Goal: Find contact information: Find contact information

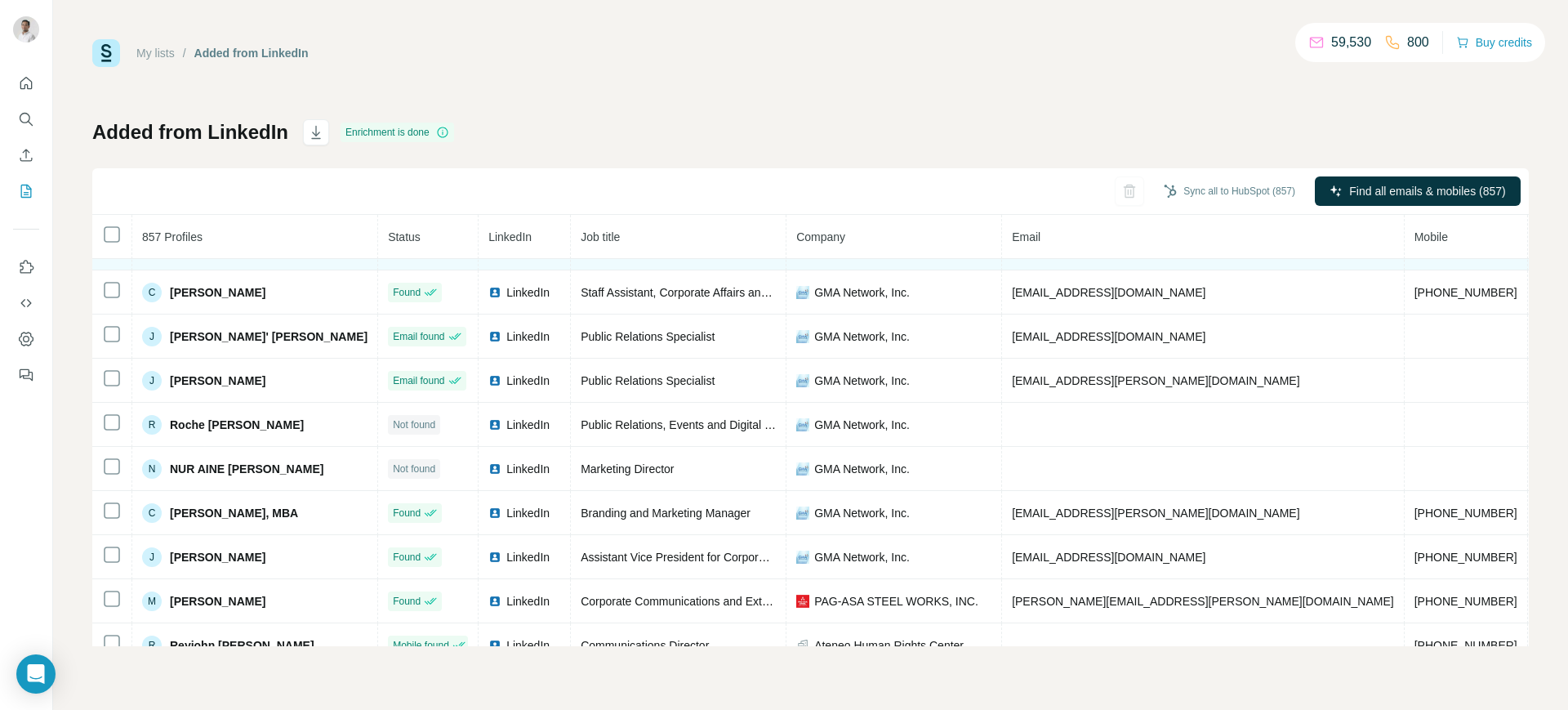
scroll to position [76, 0]
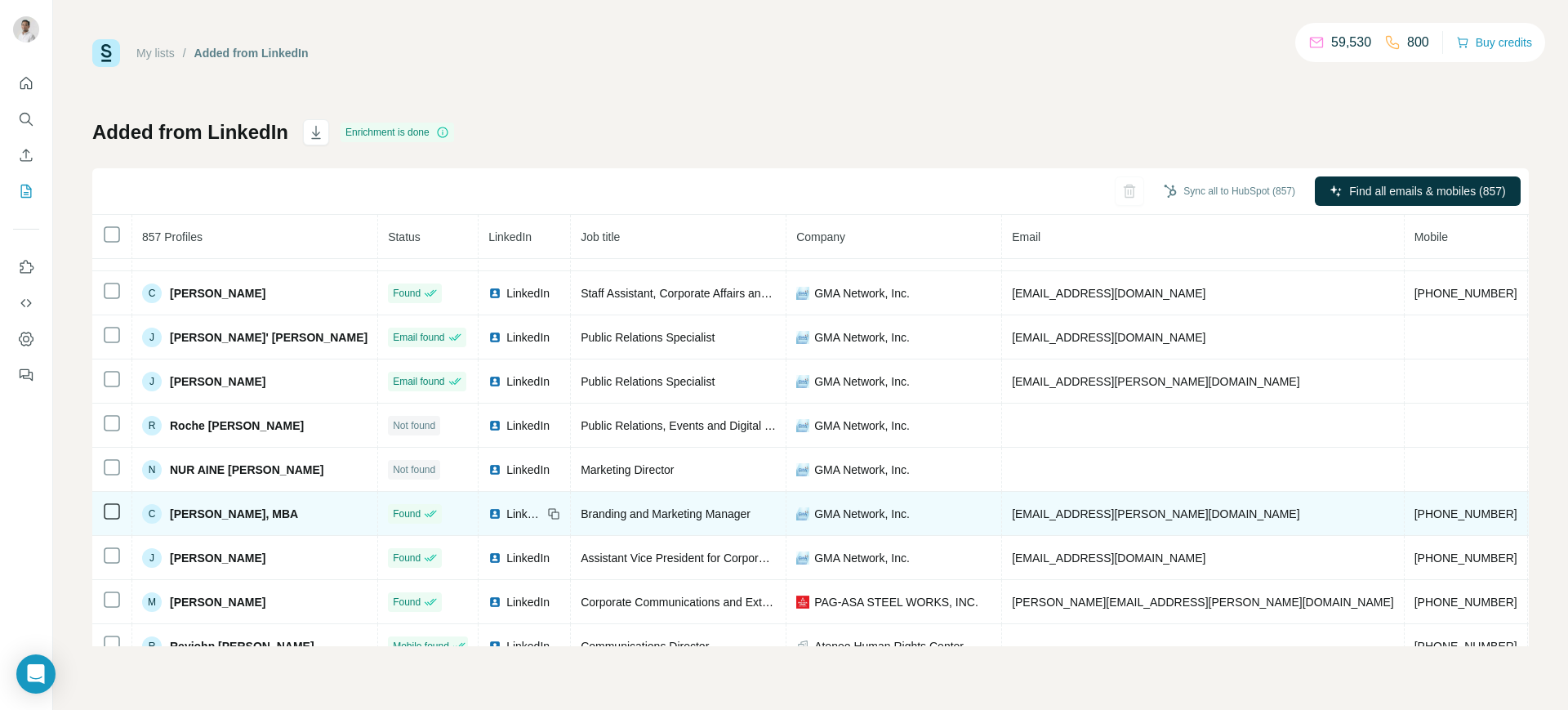
click at [506, 512] on span "LinkedIn" at bounding box center [525, 514] width 36 height 17
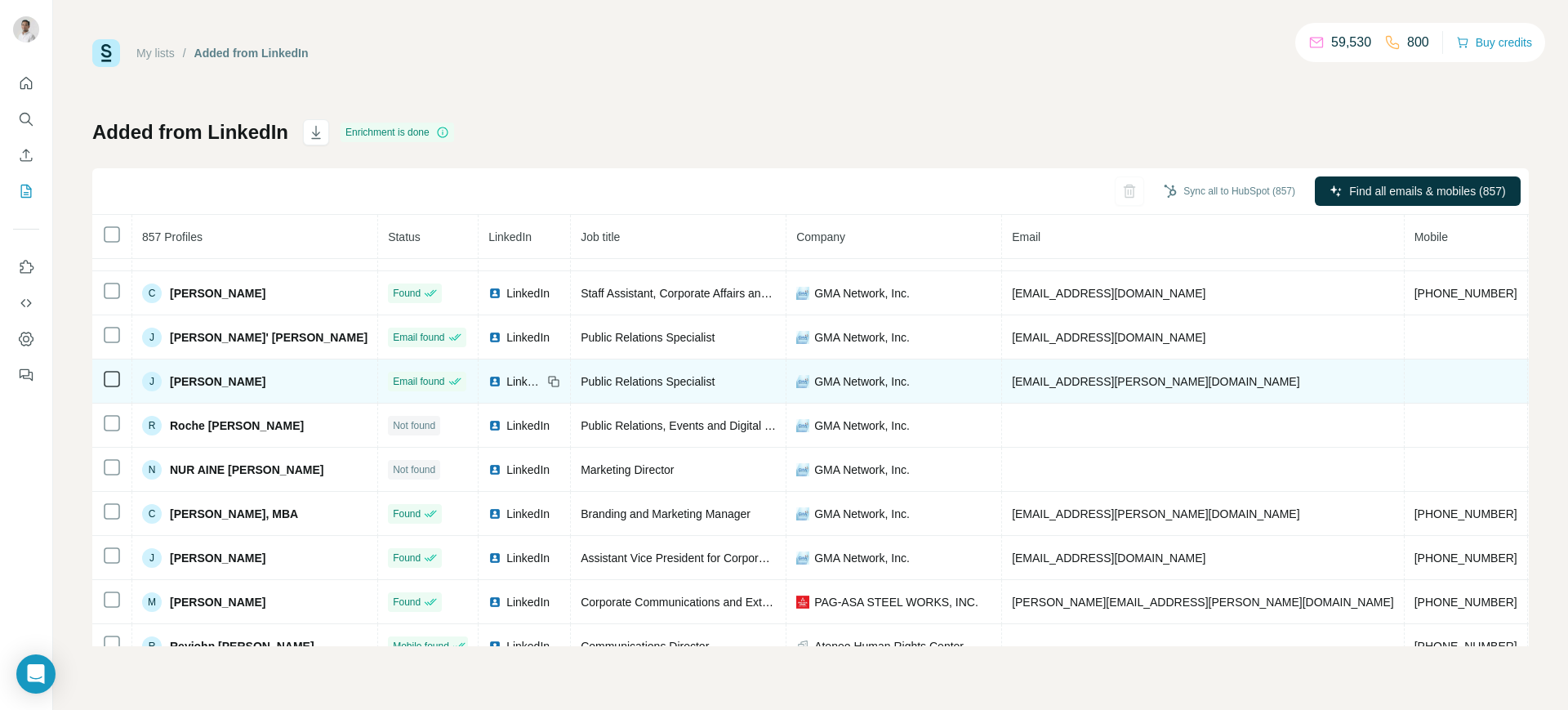
click at [506, 384] on span "LinkedIn" at bounding box center [525, 382] width 36 height 17
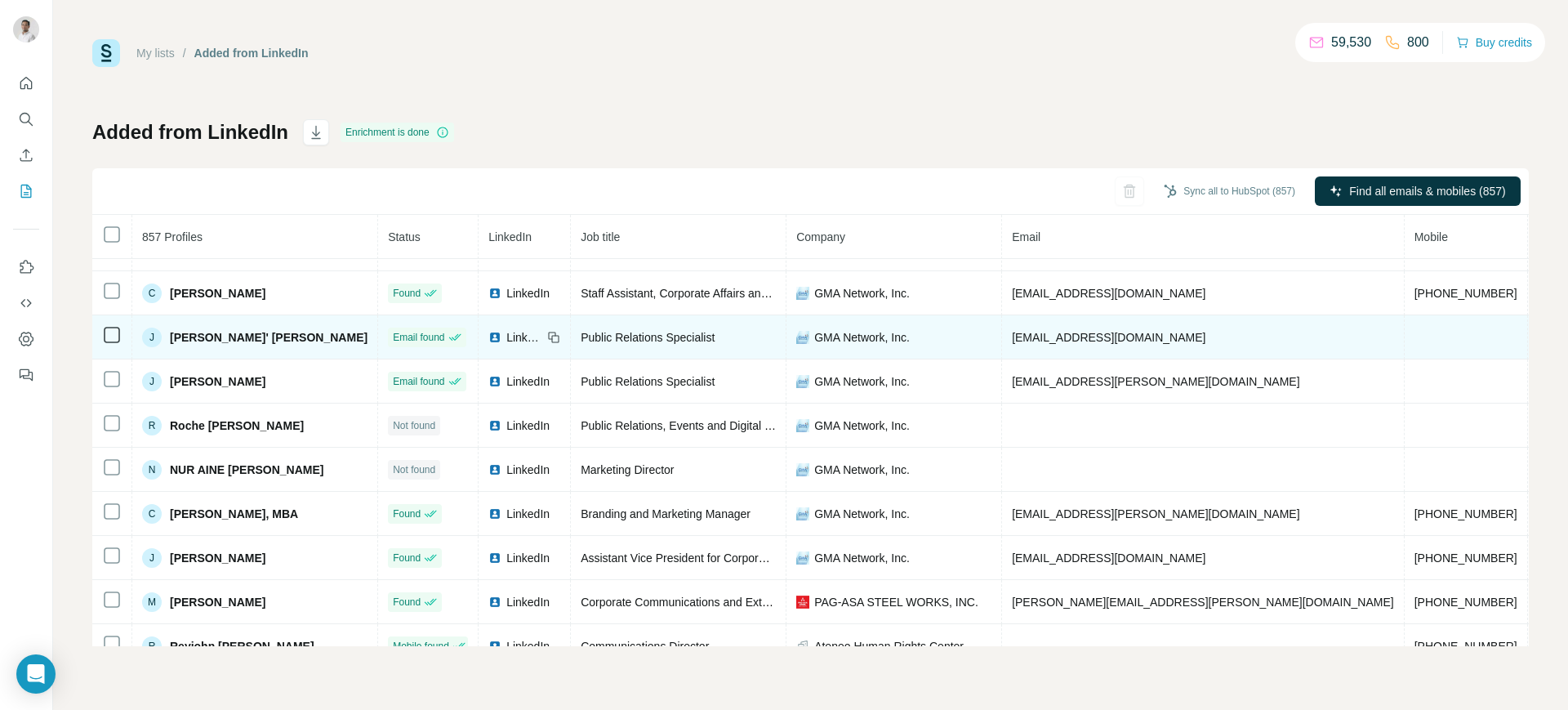
click at [506, 334] on span "LinkedIn" at bounding box center [525, 337] width 36 height 17
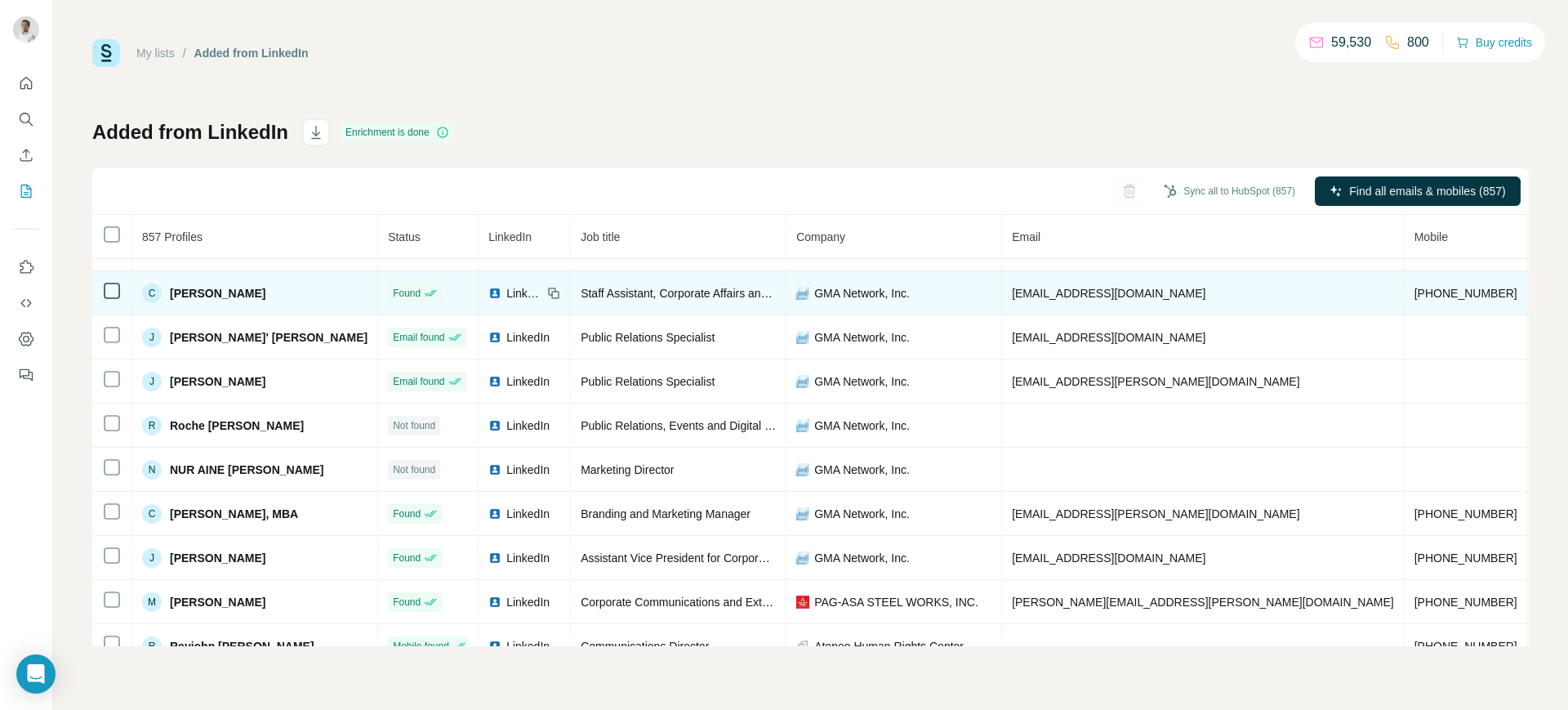
click at [506, 289] on span "LinkedIn" at bounding box center [525, 293] width 36 height 17
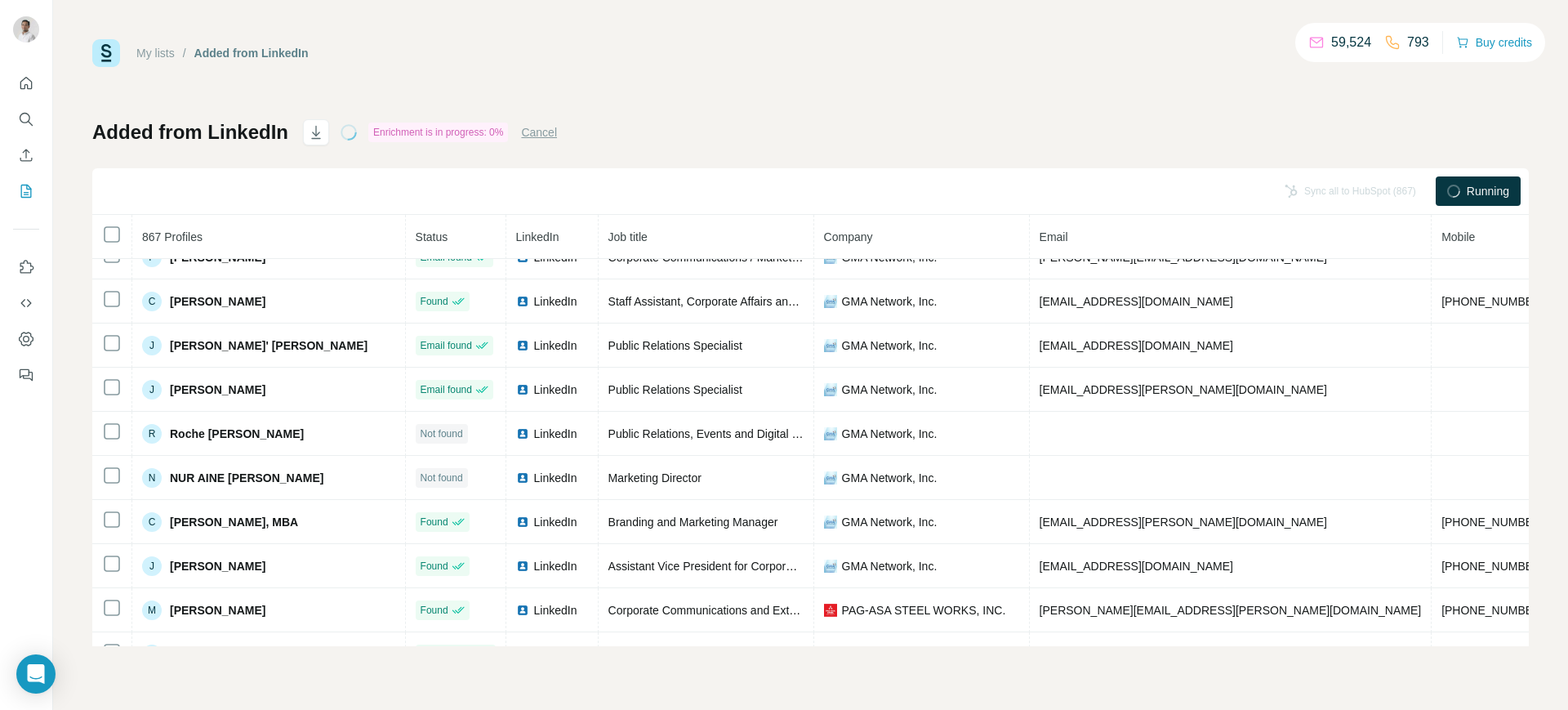
scroll to position [510, 0]
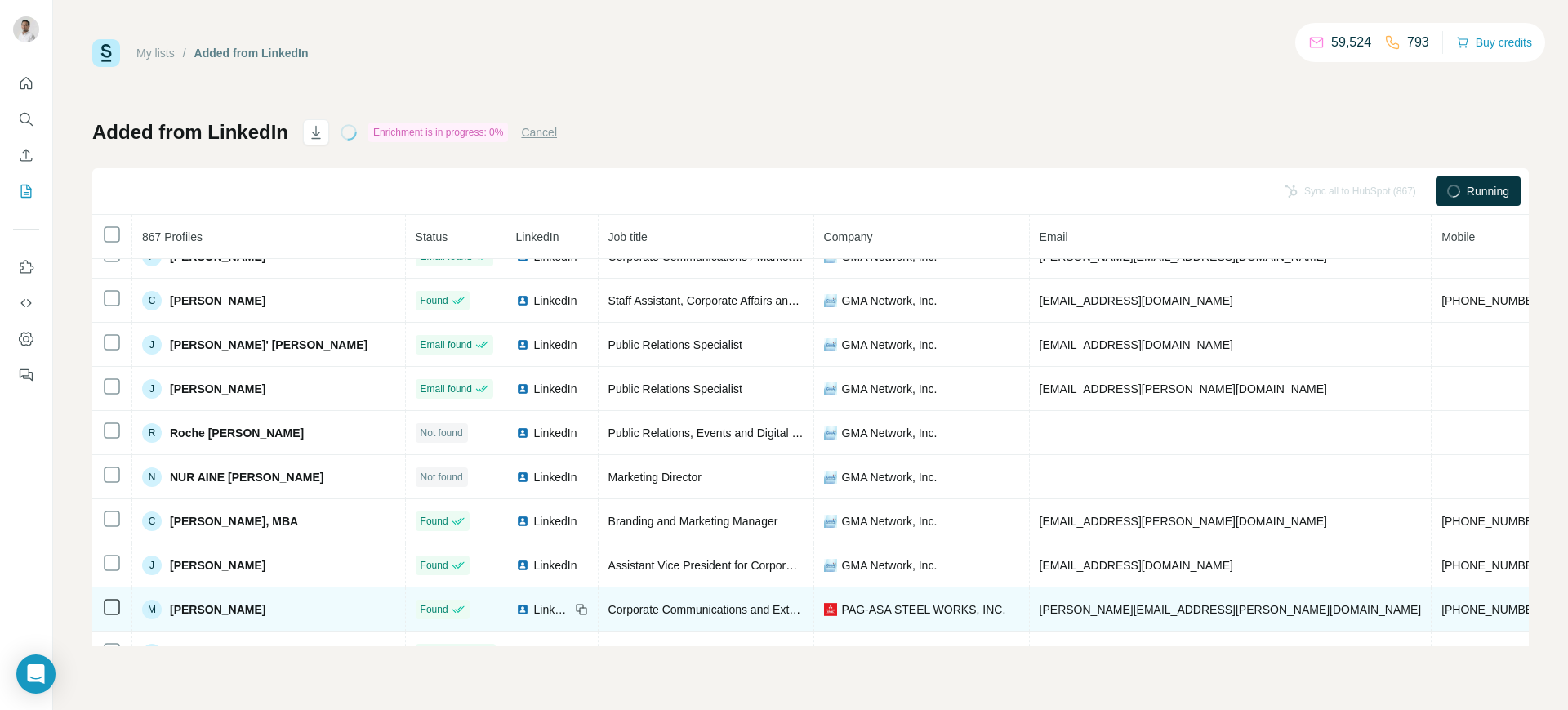
click at [1111, 603] on span "michael.ramos@pagasasteel.com" at bounding box center [1231, 610] width 382 height 13
copy span "michael.ramos@pagasasteel.com"
click at [588, 610] on icon at bounding box center [582, 610] width 13 height 13
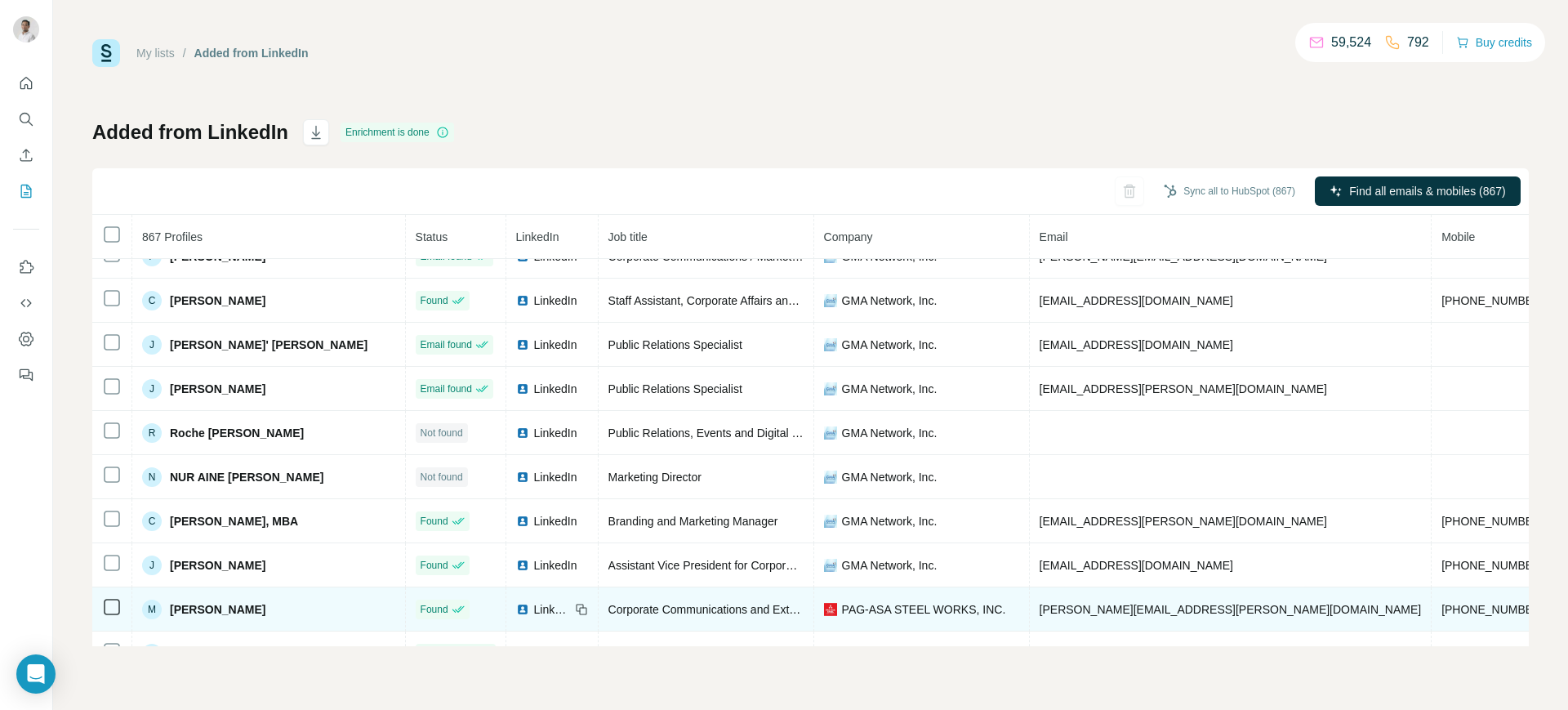
click at [896, 604] on span "PAG-ASA STEEL WORKS, INC." at bounding box center [924, 610] width 164 height 17
copy span "PAG-ASA STEEL WORKS, INC."
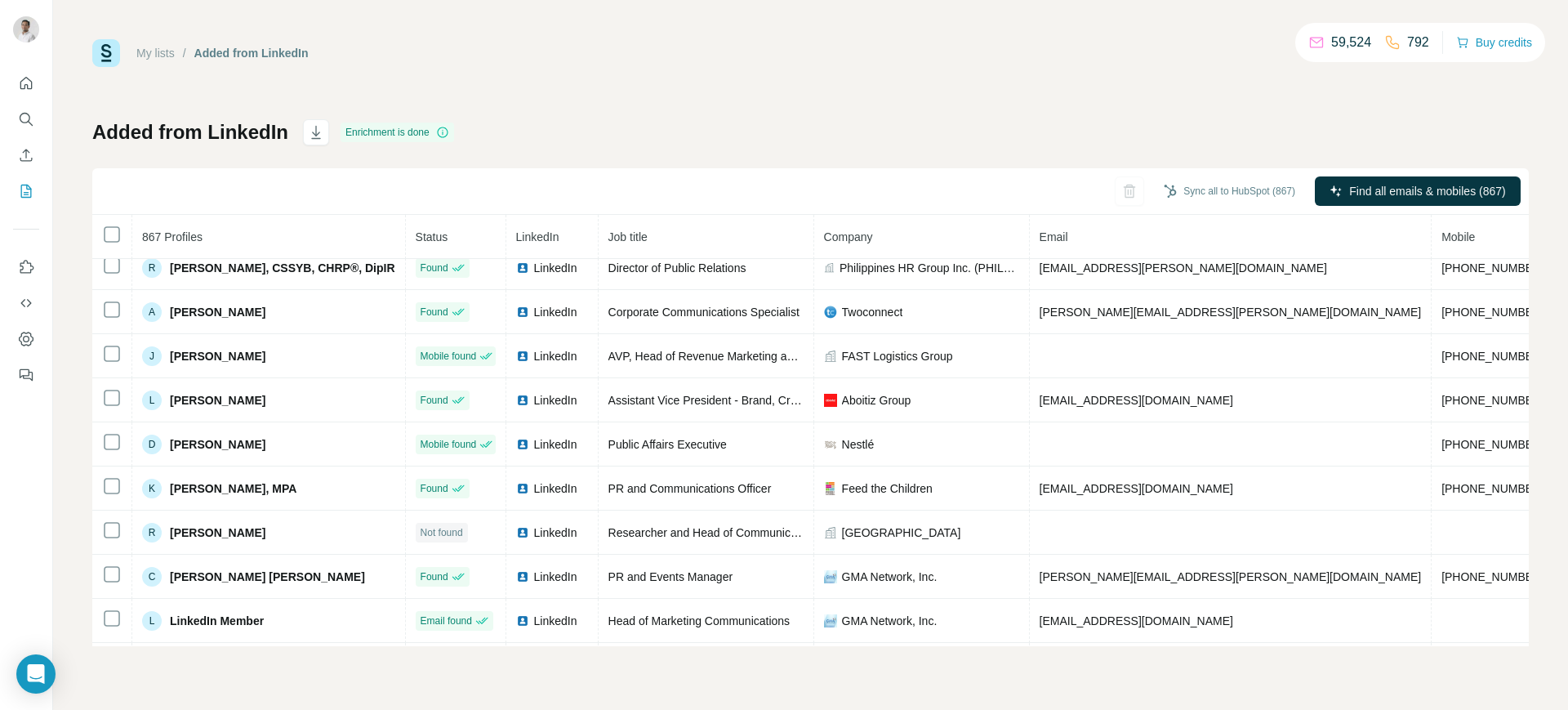
scroll to position [90, 0]
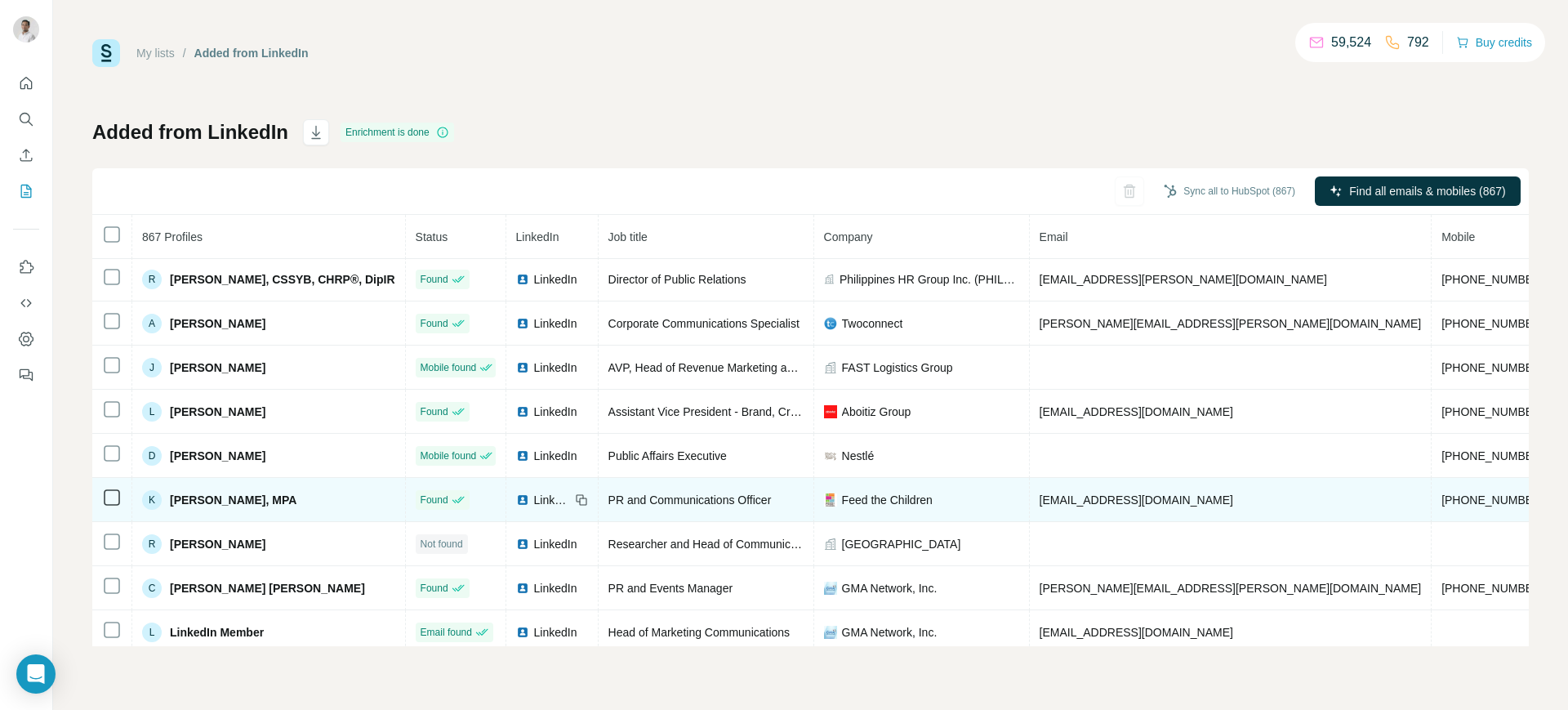
click at [1105, 500] on span "kristian.piala@feedthechildren.org" at bounding box center [1137, 500] width 193 height 13
copy span "kristian.piala@feedthechildren.org"
click at [588, 500] on icon at bounding box center [582, 500] width 13 height 13
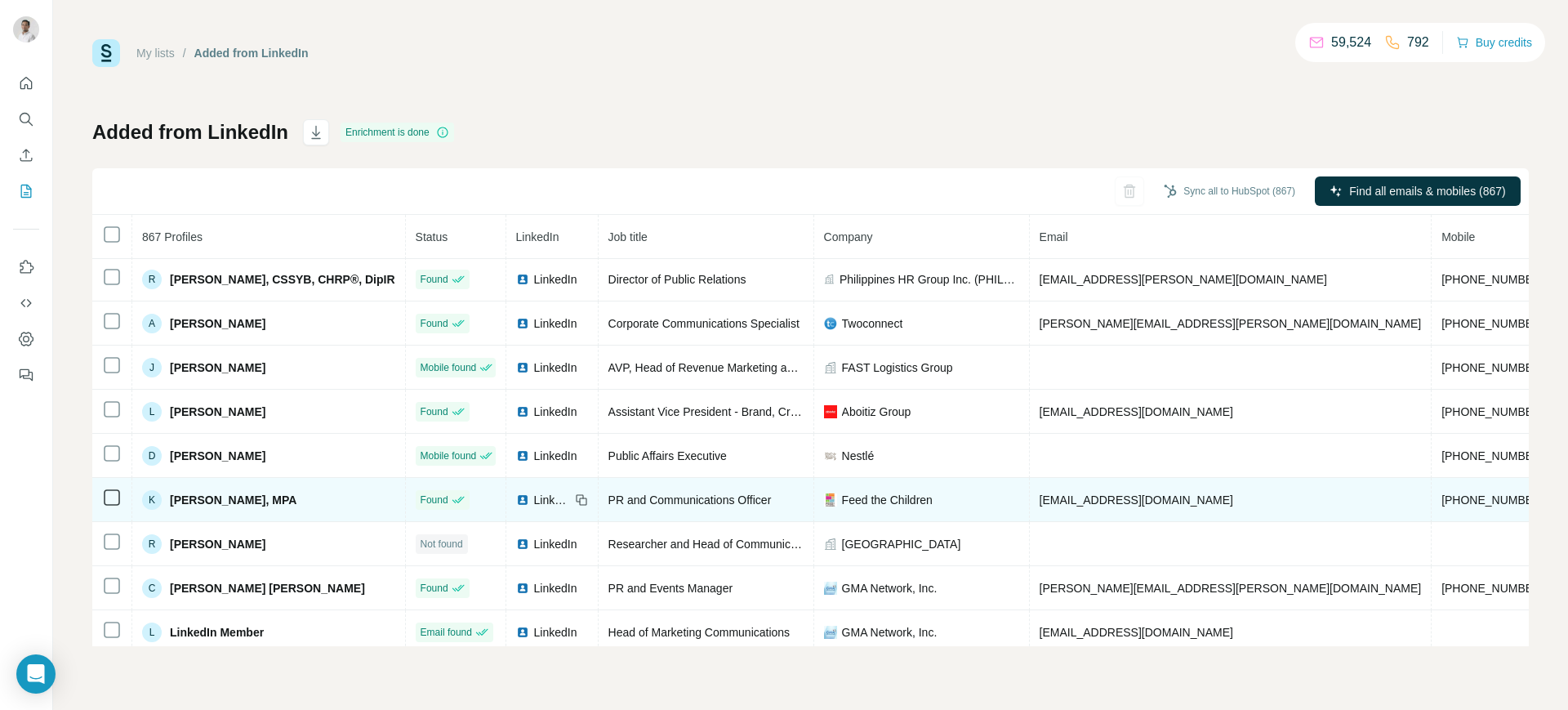
click at [885, 496] on span "Feed the Children" at bounding box center [887, 500] width 91 height 17
copy span "Feed the Children"
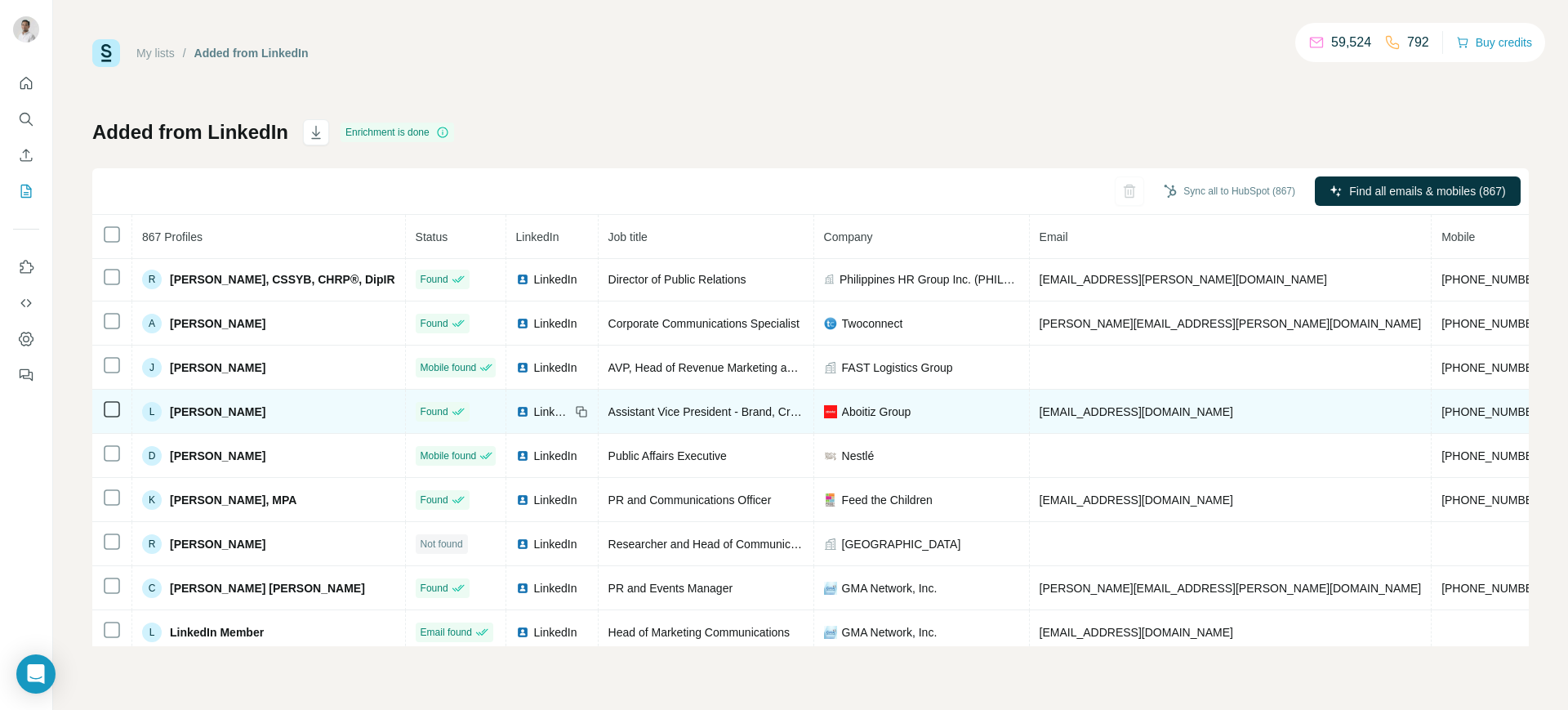
click at [1116, 411] on span "lorenne.anacta@aboitiz.com" at bounding box center [1137, 412] width 193 height 13
copy span "lorenne.anacta@aboitiz.com"
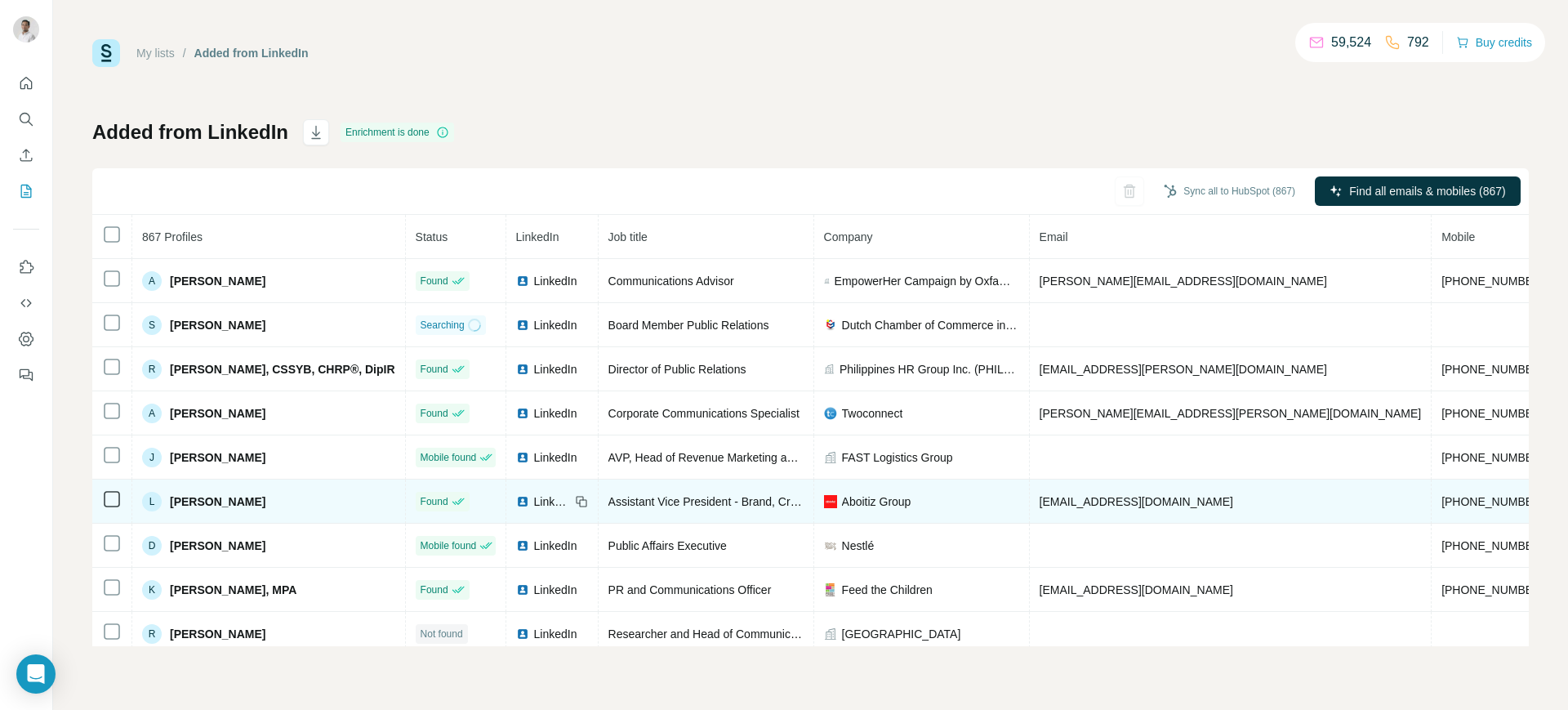
click at [588, 503] on icon at bounding box center [582, 502] width 13 height 13
click at [911, 496] on span "Aboitiz Group" at bounding box center [877, 502] width 69 height 17
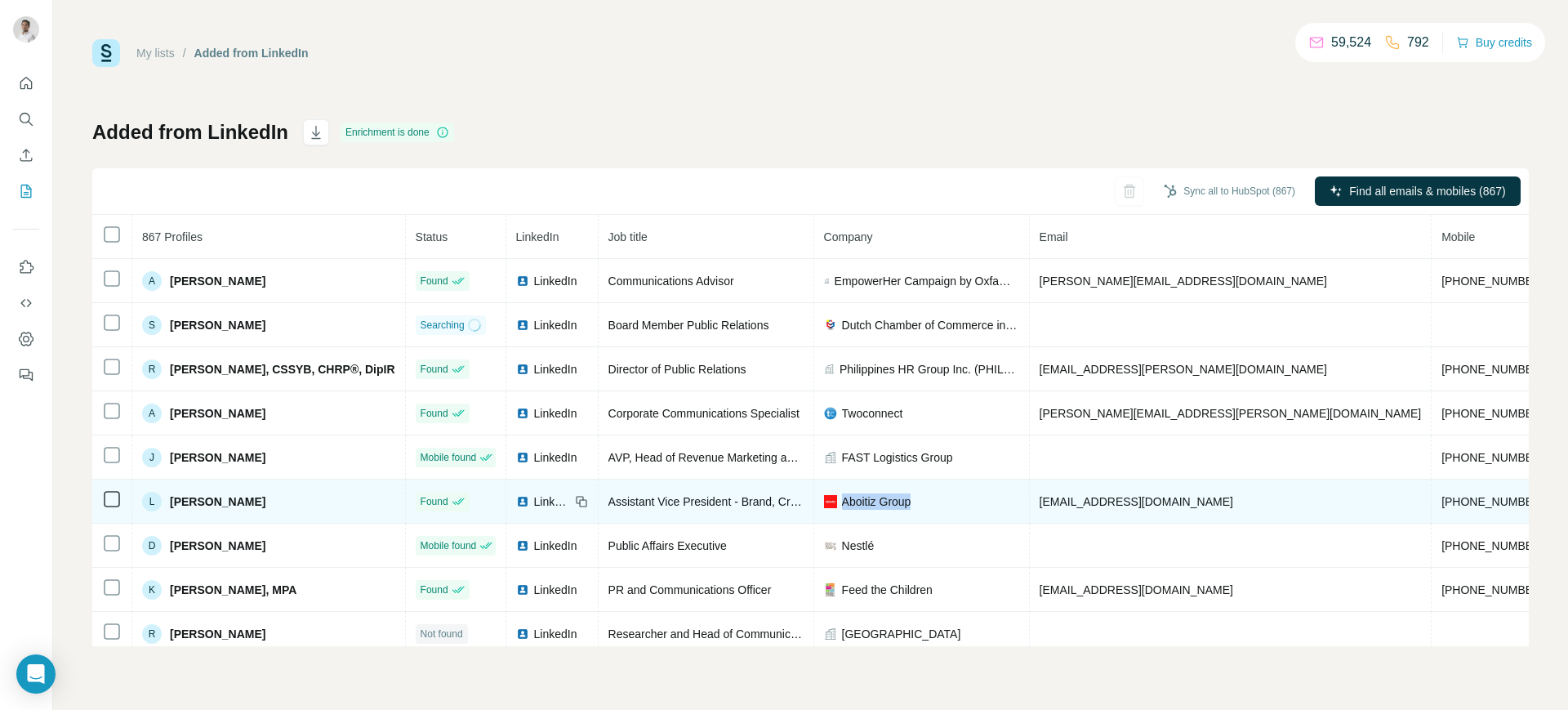
copy span "Aboitiz Group"
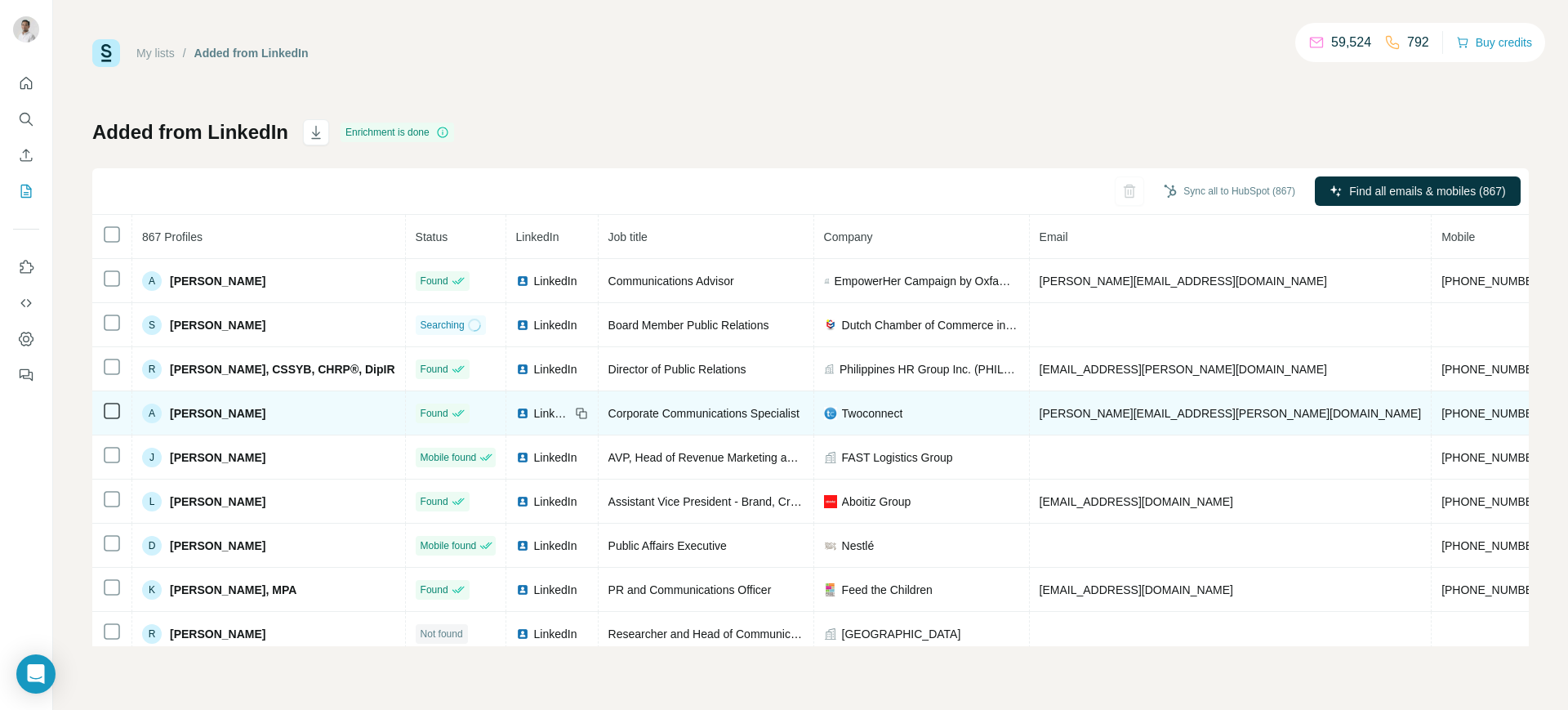
click at [1084, 411] on span "ana.ilagan@twoconnect.com.au" at bounding box center [1231, 413] width 382 height 13
copy span "ana.ilagan@twoconnect.com.au"
click at [588, 409] on icon at bounding box center [582, 413] width 13 height 13
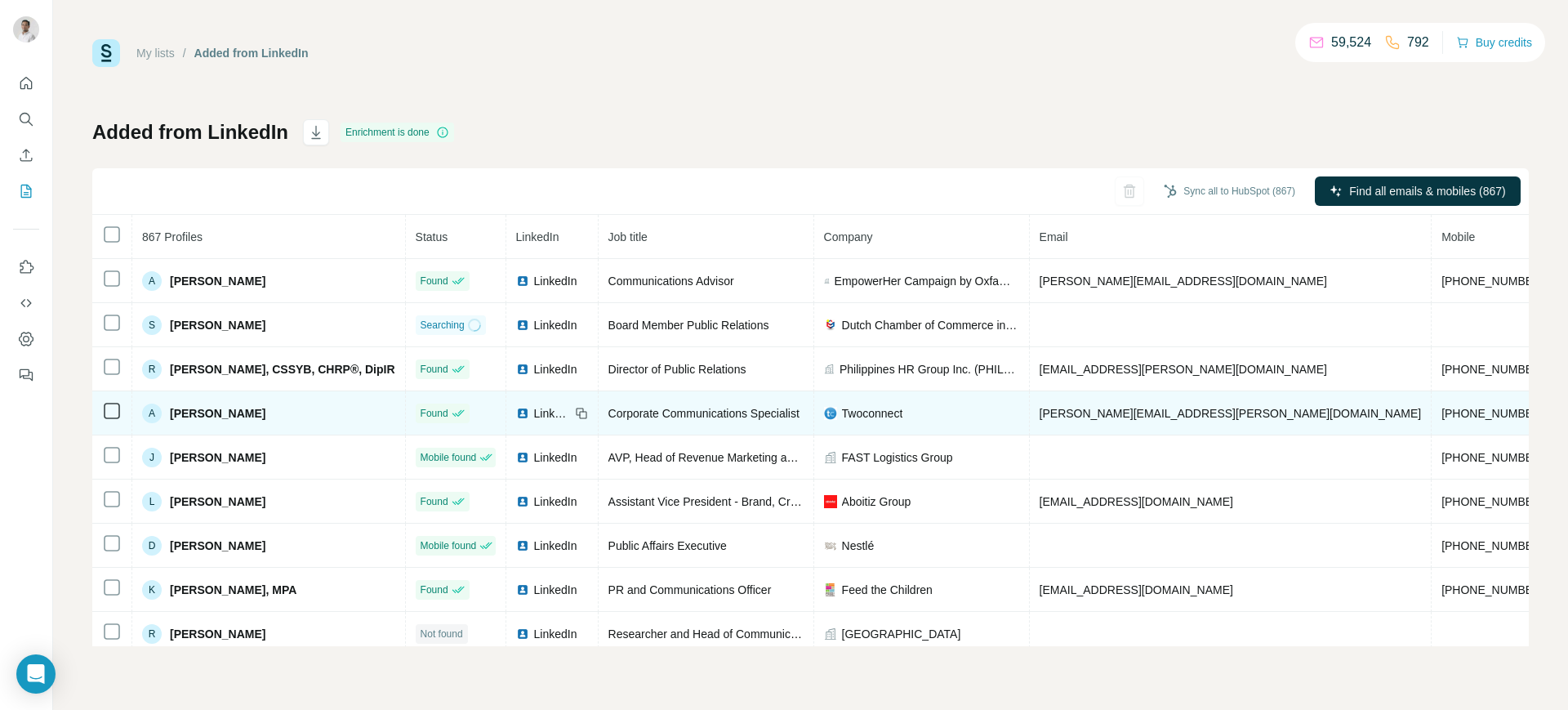
click at [904, 405] on span "Twoconnect" at bounding box center [872, 413] width 61 height 17
copy span "Twoconnect"
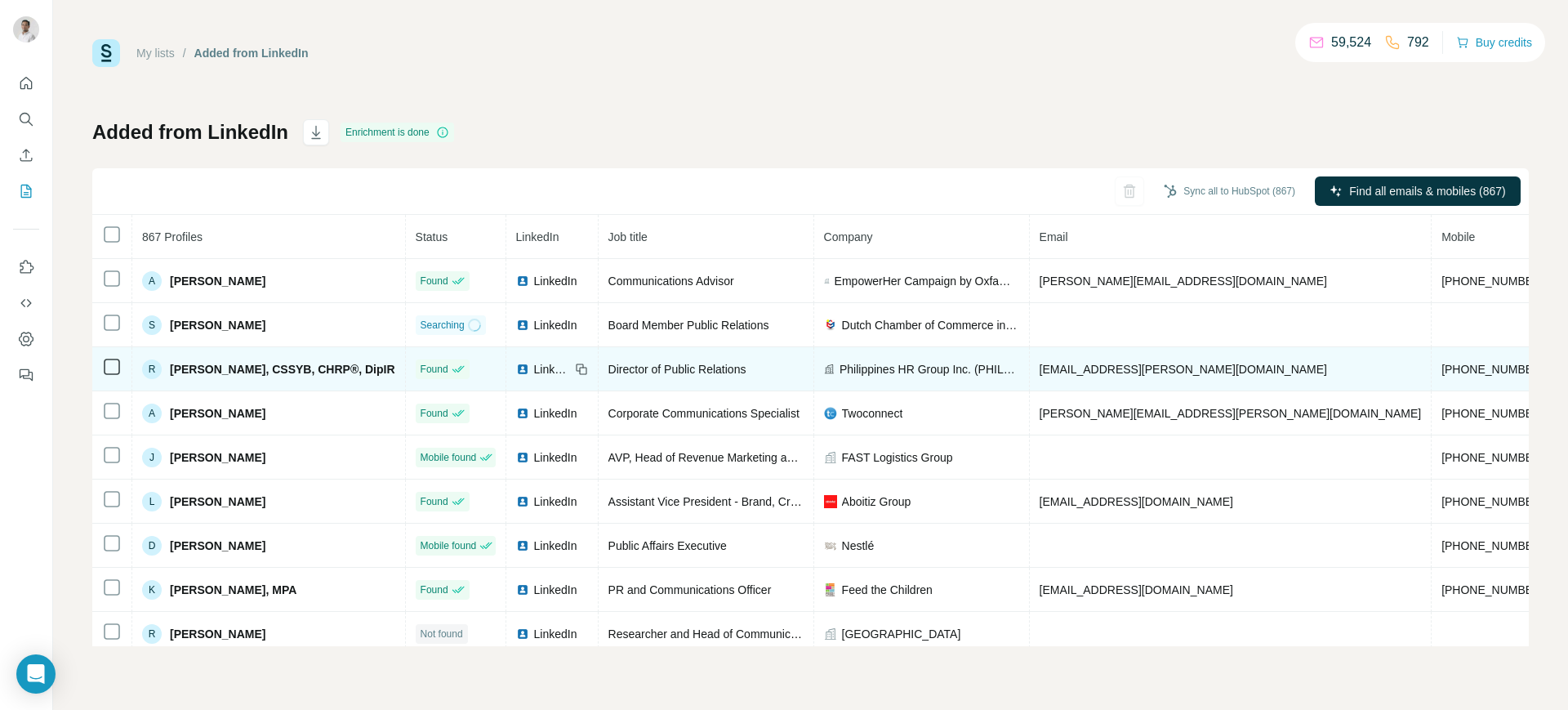
click at [557, 365] on span "LinkedIn" at bounding box center [553, 369] width 36 height 17
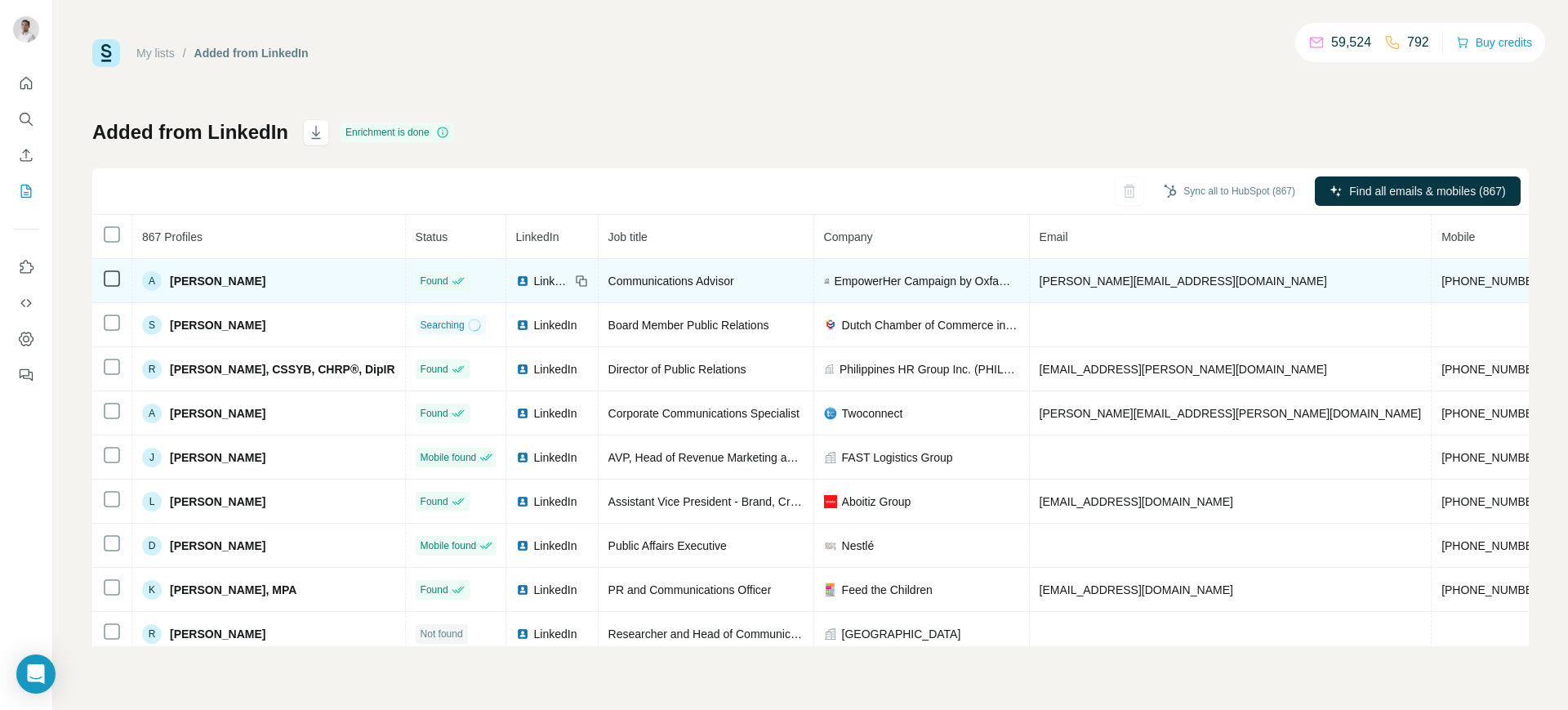
click at [1084, 280] on span "[PERSON_NAME][EMAIL_ADDRESS][DOMAIN_NAME]" at bounding box center [1184, 281] width 287 height 13
copy span "[PERSON_NAME][EMAIL_ADDRESS][DOMAIN_NAME]"
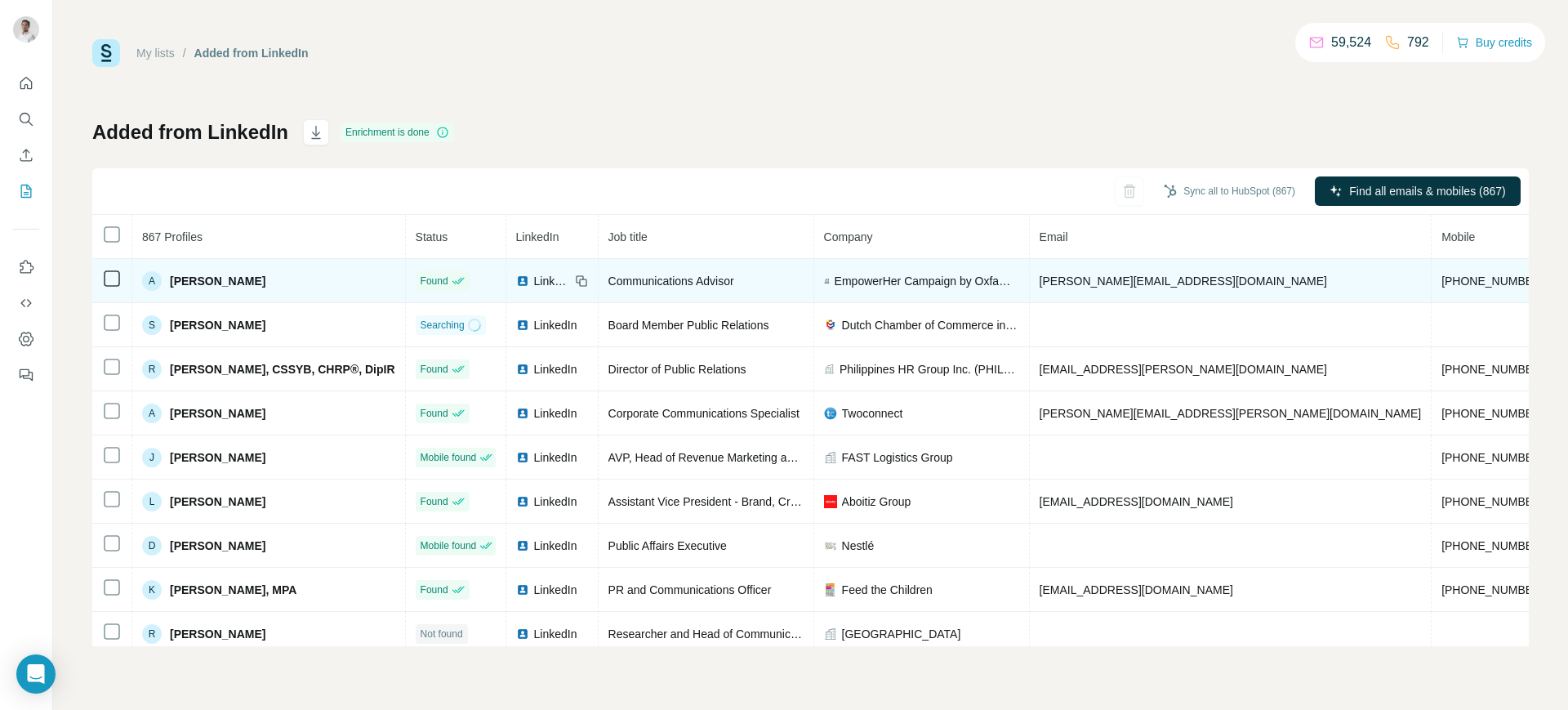
click at [583, 278] on icon at bounding box center [579, 279] width 7 height 7
click at [1076, 271] on td "[PERSON_NAME][EMAIL_ADDRESS][DOMAIN_NAME]" at bounding box center [1231, 280] width 402 height 44
copy span "[PERSON_NAME][EMAIL_ADDRESS][DOMAIN_NAME]"
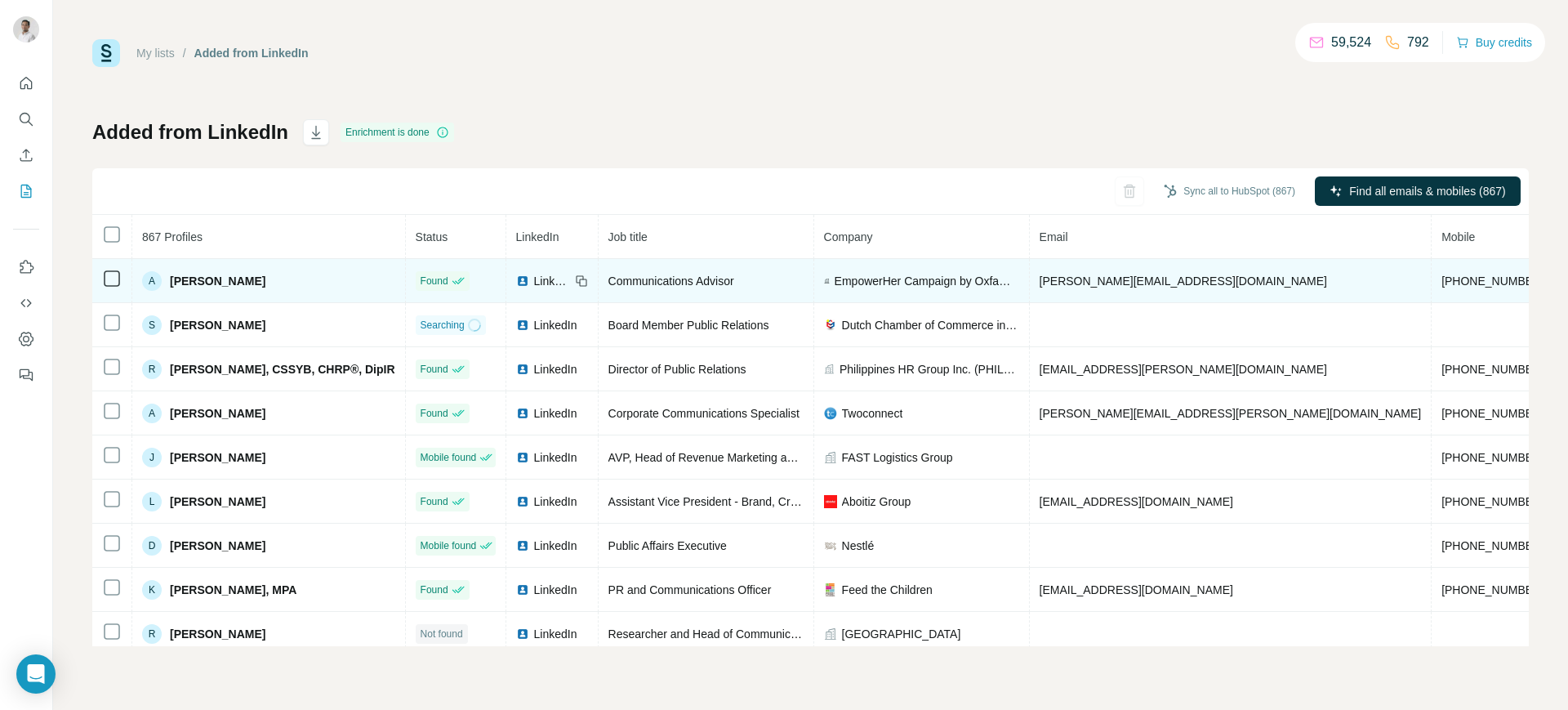
click at [929, 279] on span "EmpowerHer Campaign by Oxfam Pilipinas, supported by Investing in Women Asia" at bounding box center [926, 281] width 184 height 17
click at [554, 275] on span "LinkedIn" at bounding box center [553, 281] width 36 height 17
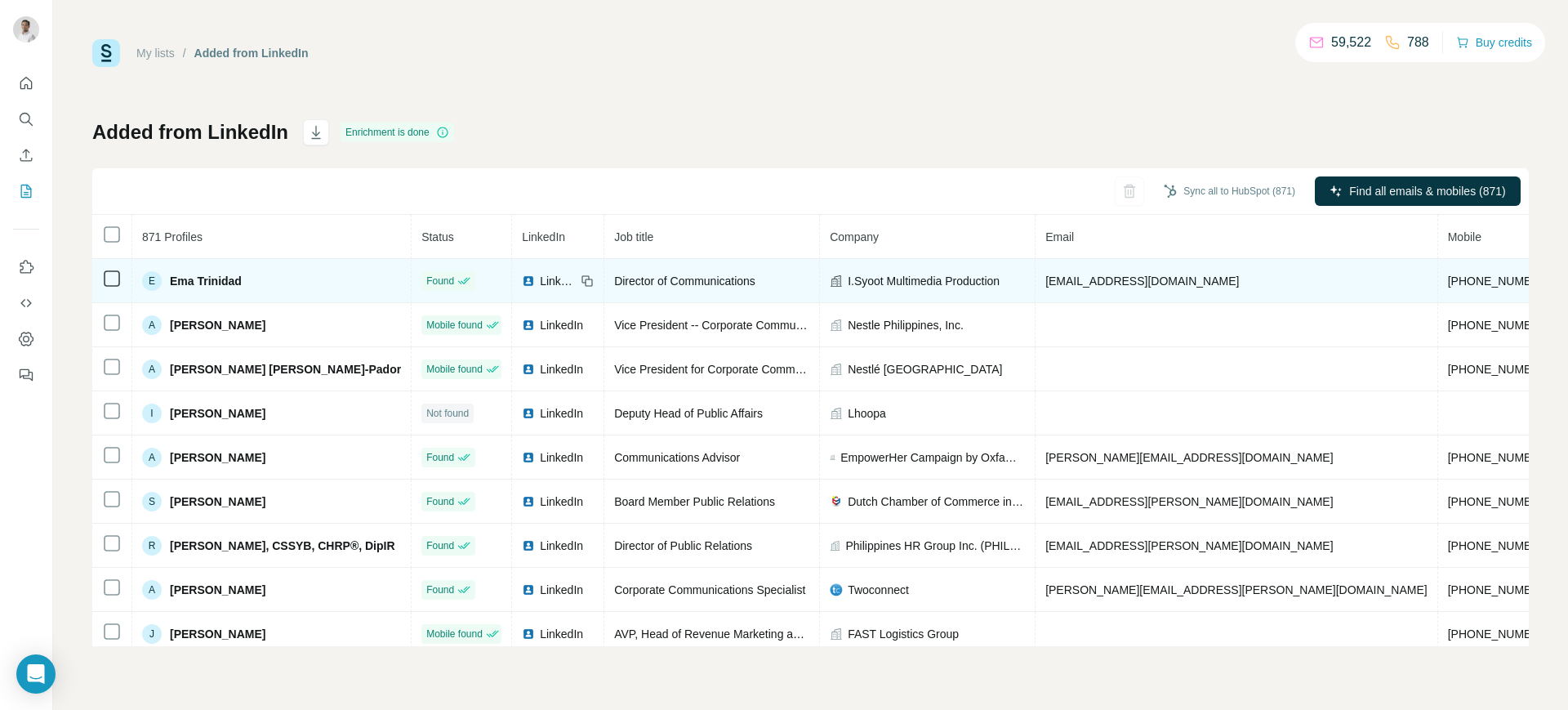
click at [1097, 274] on span "[EMAIL_ADDRESS][DOMAIN_NAME]" at bounding box center [1143, 281] width 193 height 13
copy span "[EMAIL_ADDRESS][DOMAIN_NAME]"
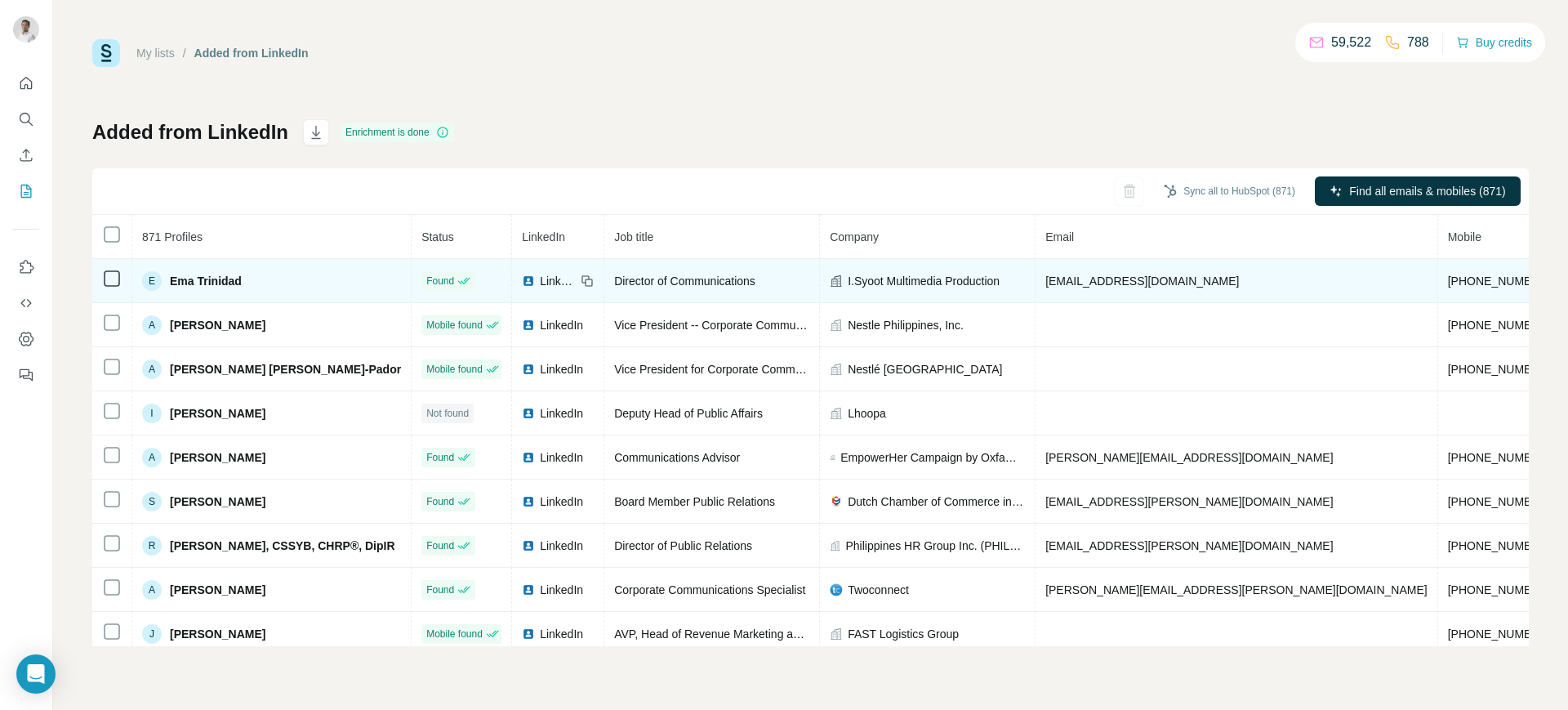
click at [594, 279] on icon at bounding box center [587, 281] width 13 height 13
click at [875, 275] on span "I.Syoot Multimedia Production" at bounding box center [924, 281] width 152 height 17
copy span "I.Syoot Multimedia Production"
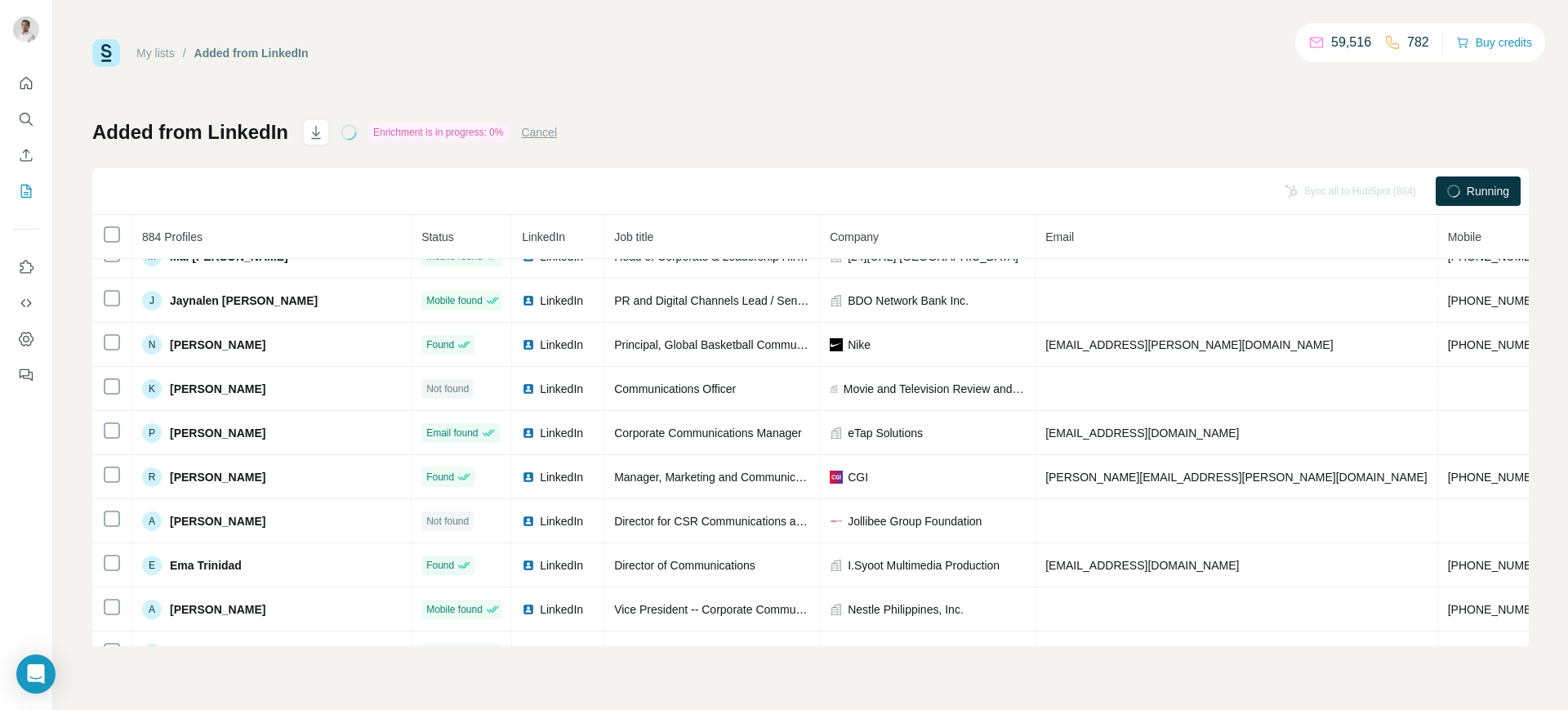
scroll to position [277, 0]
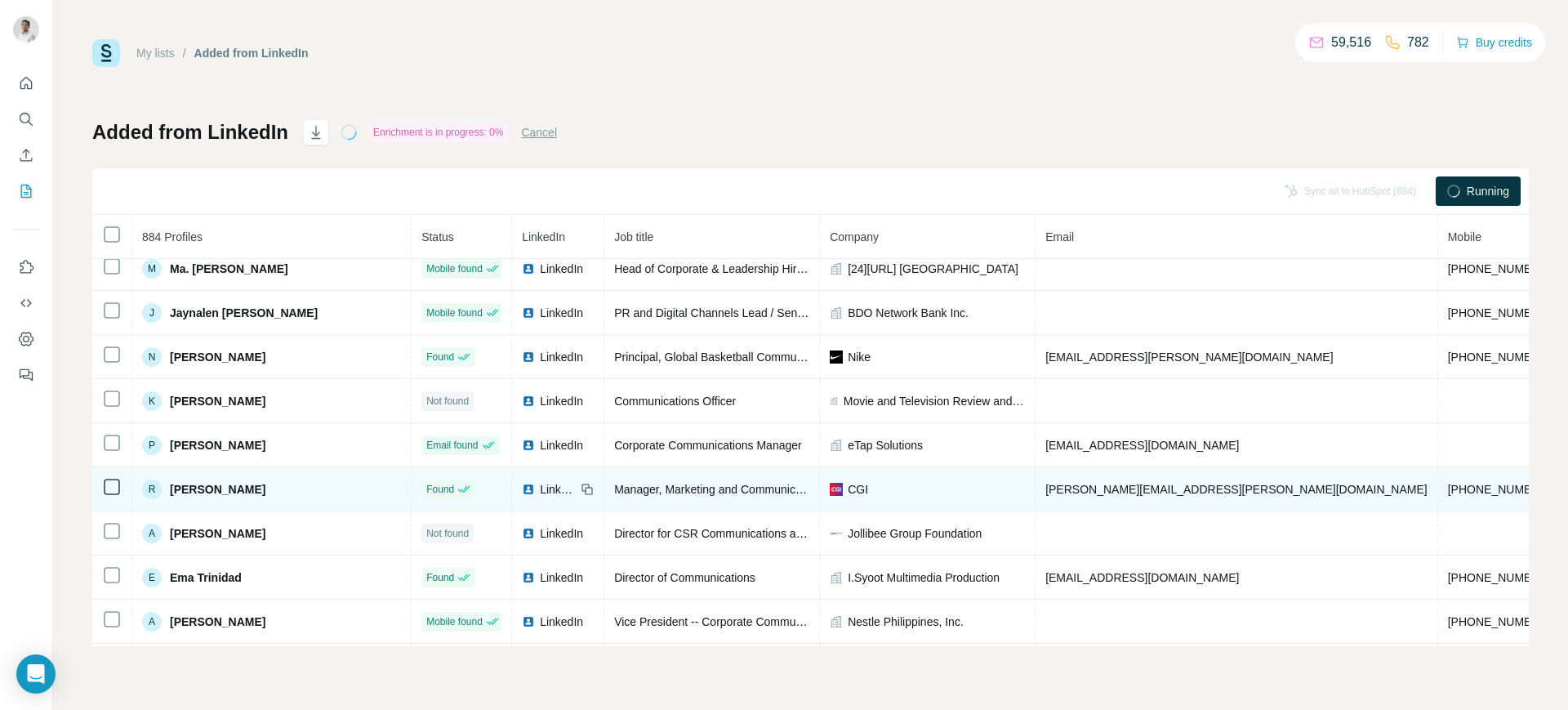
click at [1085, 488] on span "[PERSON_NAME][EMAIL_ADDRESS][PERSON_NAME][DOMAIN_NAME]" at bounding box center [1237, 489] width 382 height 13
copy span "[PERSON_NAME][EMAIL_ADDRESS][PERSON_NAME][DOMAIN_NAME]"
click at [594, 486] on icon at bounding box center [587, 489] width 13 height 13
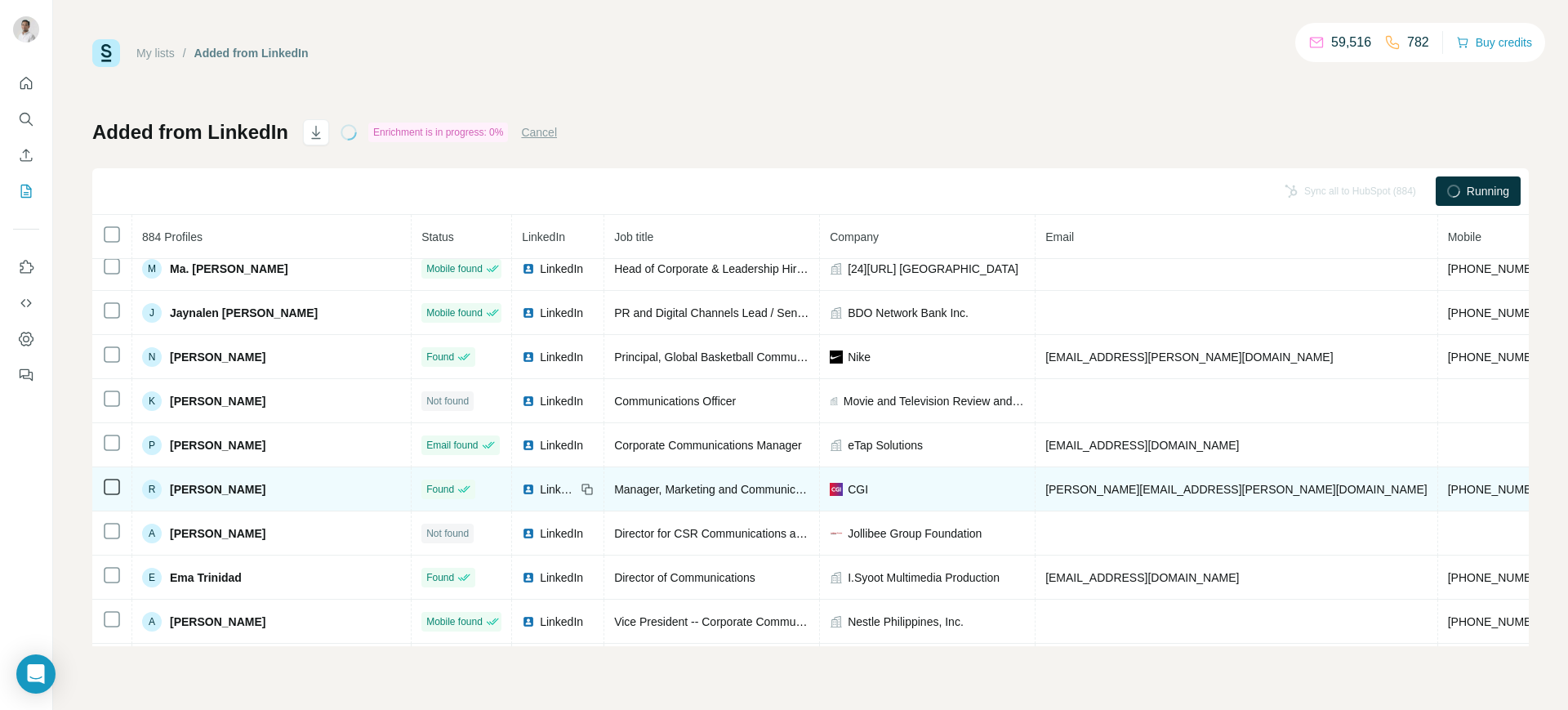
click at [868, 486] on span "CGI" at bounding box center [858, 489] width 21 height 17
copy span "CGI"
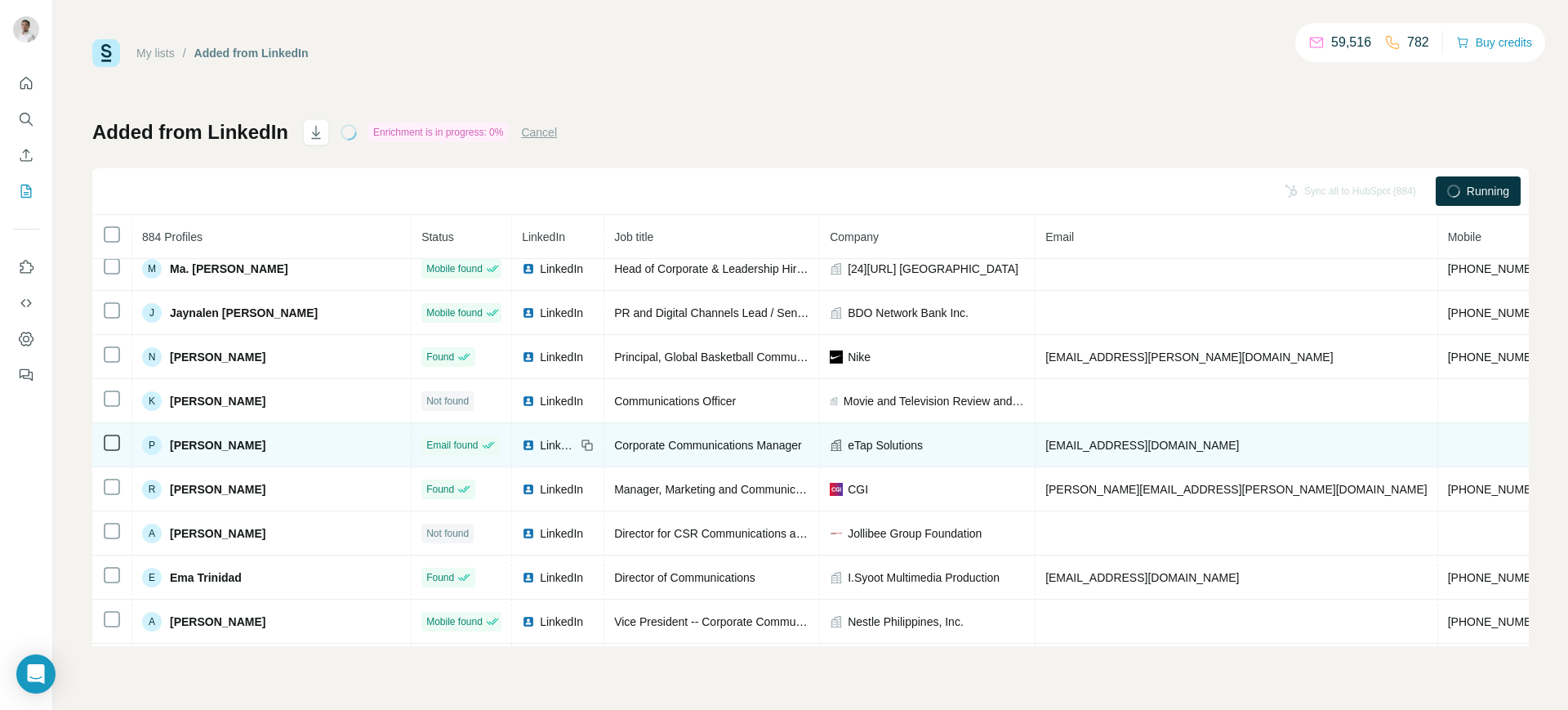
click at [1138, 432] on td "[EMAIL_ADDRESS][DOMAIN_NAME]" at bounding box center [1237, 445] width 402 height 44
copy span "[EMAIL_ADDRESS][DOMAIN_NAME]"
click at [590, 442] on icon at bounding box center [586, 443] width 7 height 7
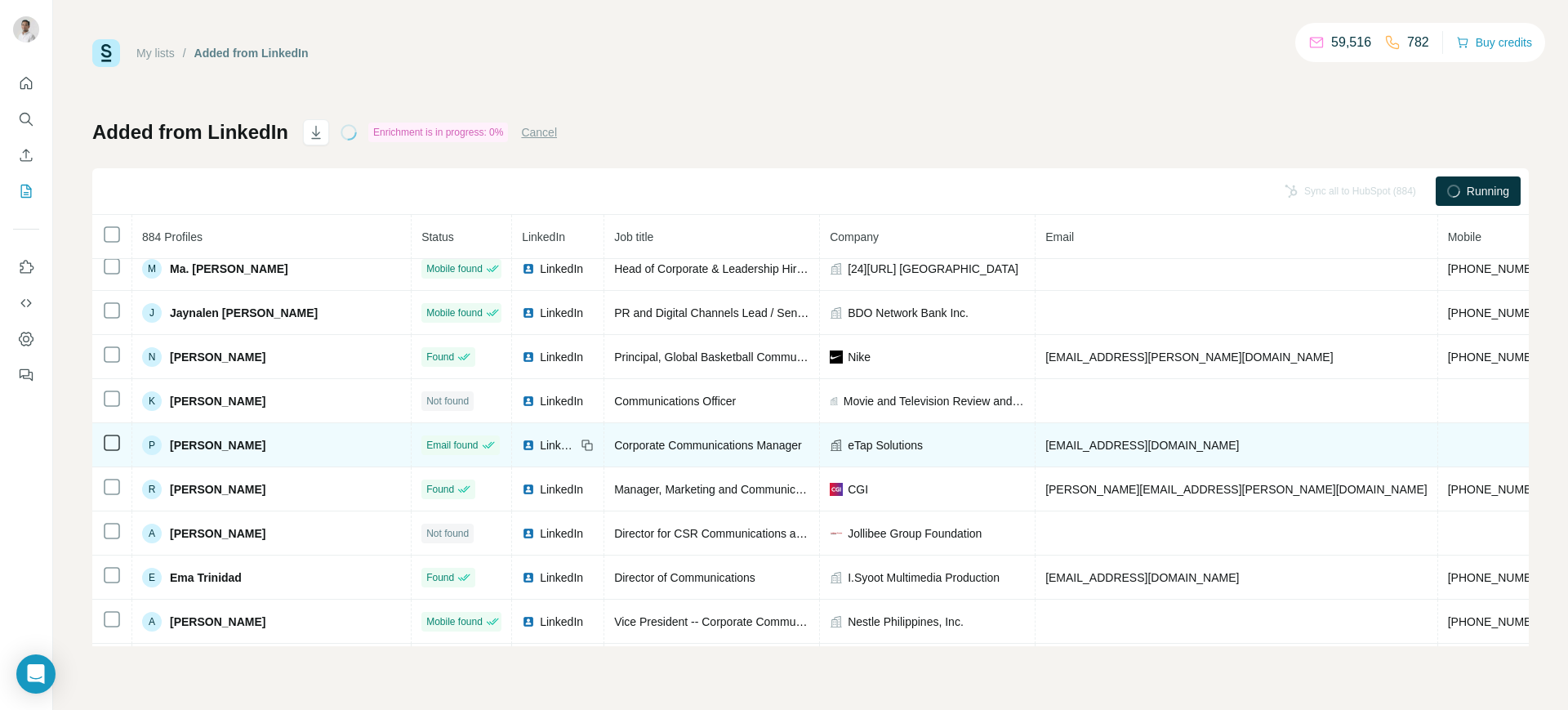
click at [880, 447] on span "eTap Solutions" at bounding box center [885, 446] width 75 height 17
copy span "eTap Solutions"
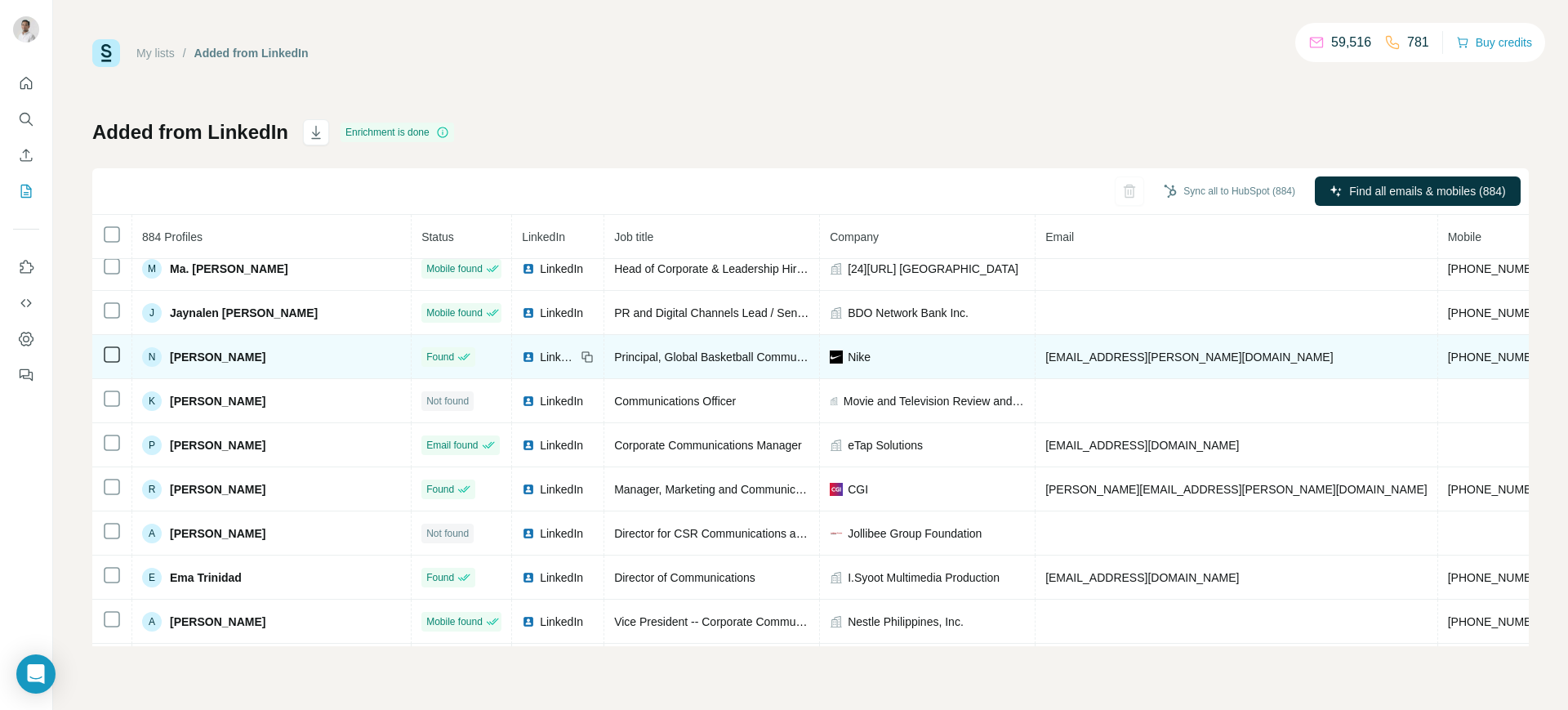
click at [1095, 357] on span "[EMAIL_ADDRESS][PERSON_NAME][DOMAIN_NAME]" at bounding box center [1190, 357] width 287 height 13
copy span "[EMAIL_ADDRESS][PERSON_NAME][DOMAIN_NAME]"
click at [594, 354] on icon at bounding box center [587, 357] width 13 height 13
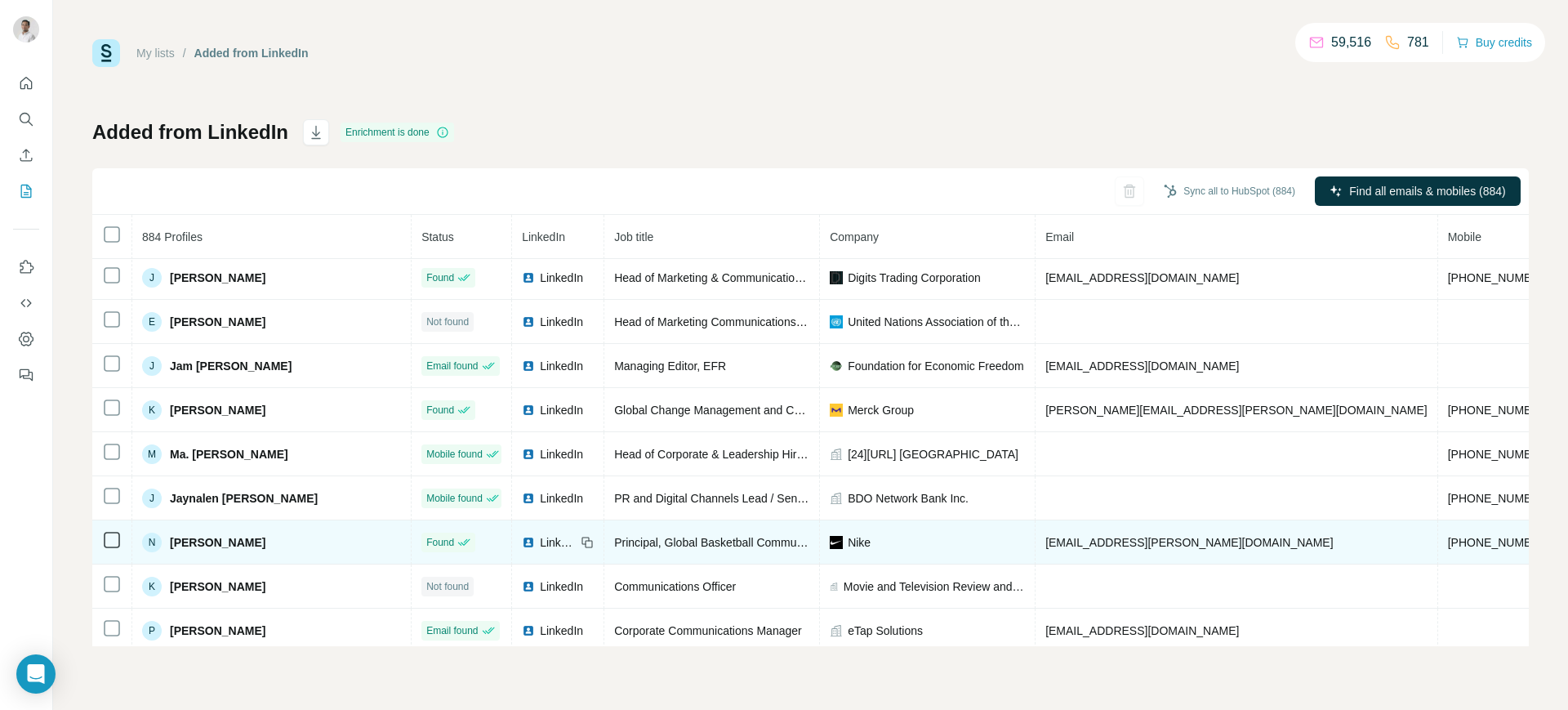
scroll to position [89, 0]
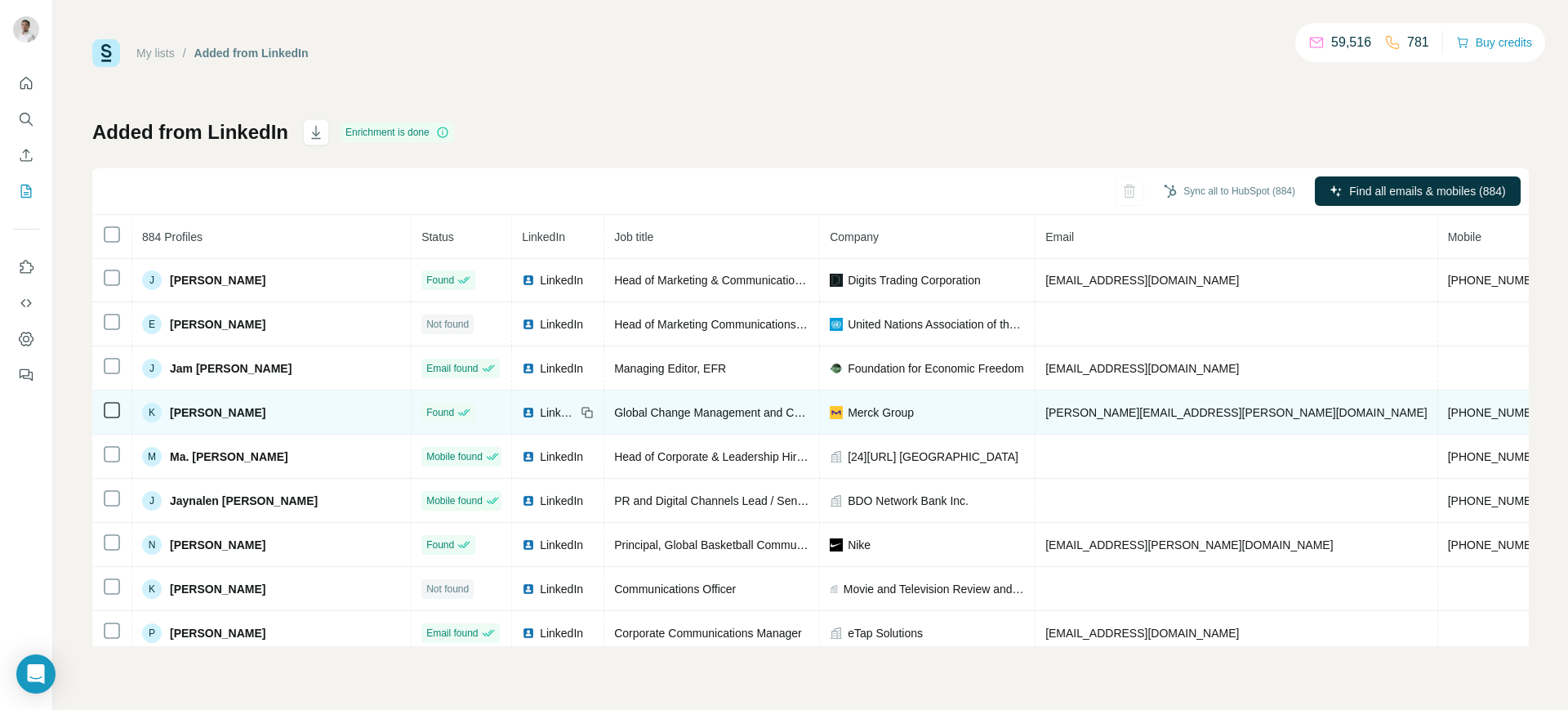
click at [1092, 412] on span "[PERSON_NAME][EMAIL_ADDRESS][PERSON_NAME][DOMAIN_NAME]" at bounding box center [1237, 412] width 382 height 13
copy span "[PERSON_NAME][EMAIL_ADDRESS][PERSON_NAME][DOMAIN_NAME]"
click at [594, 406] on icon at bounding box center [587, 412] width 13 height 13
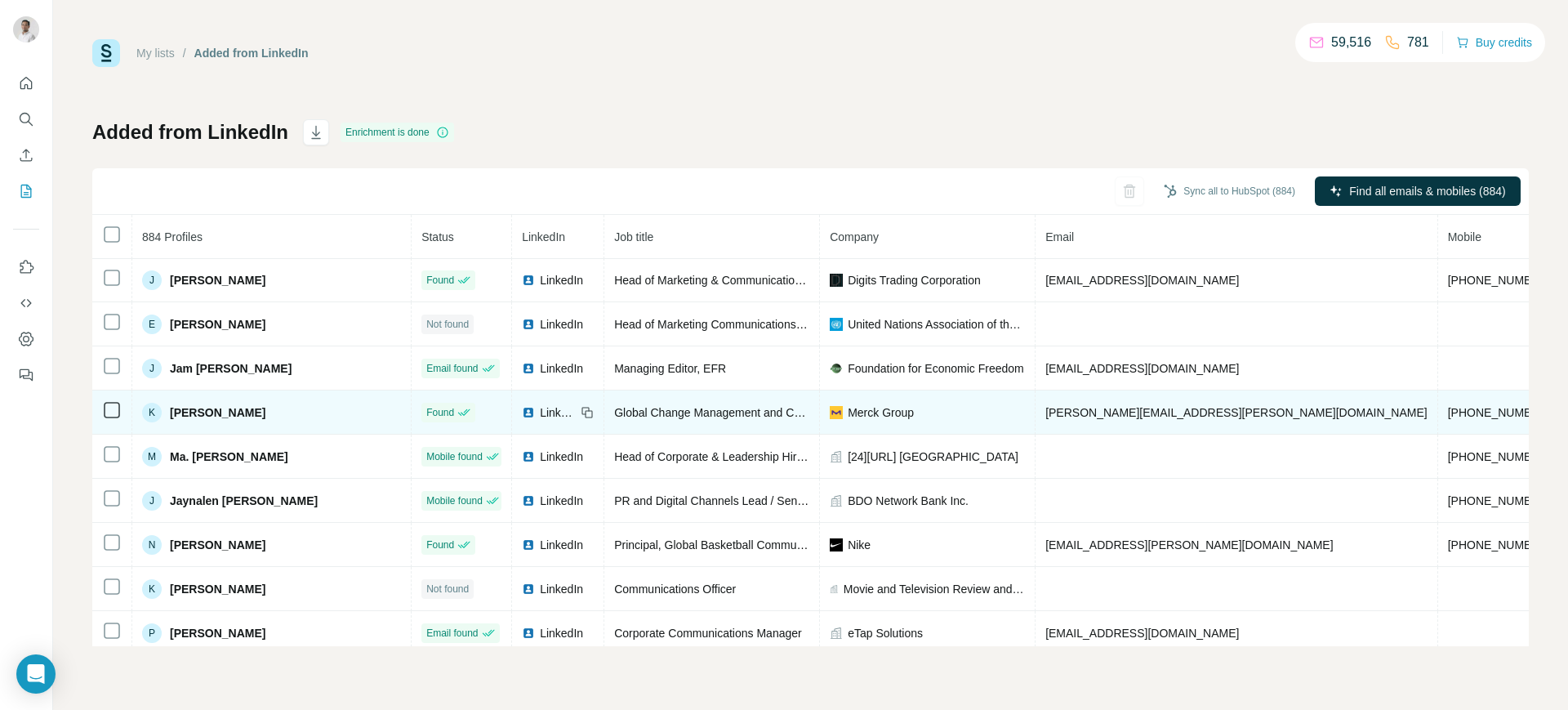
click at [873, 410] on span "Merck Group" at bounding box center [881, 412] width 66 height 17
copy span "Merck Group"
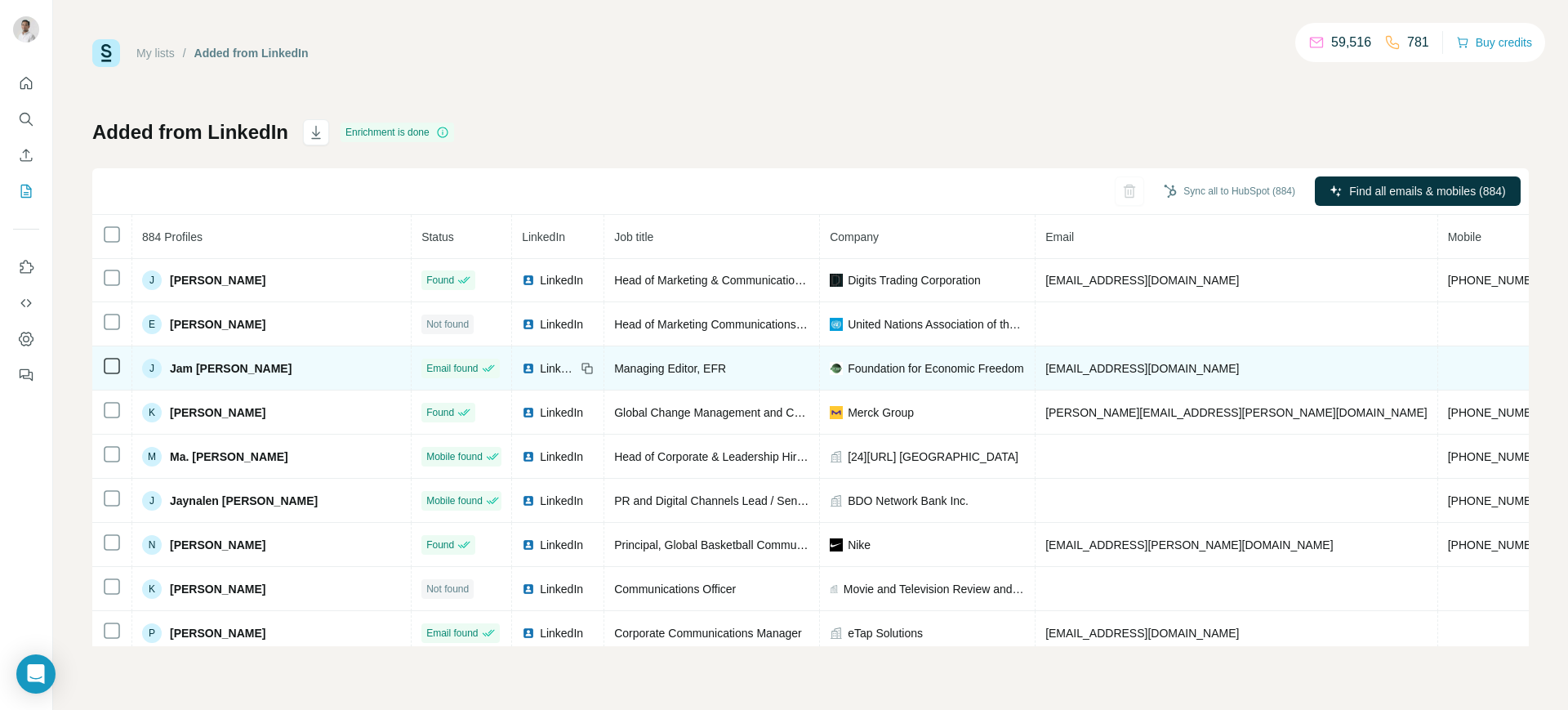
click at [1086, 373] on span "[EMAIL_ADDRESS][DOMAIN_NAME]" at bounding box center [1143, 369] width 193 height 13
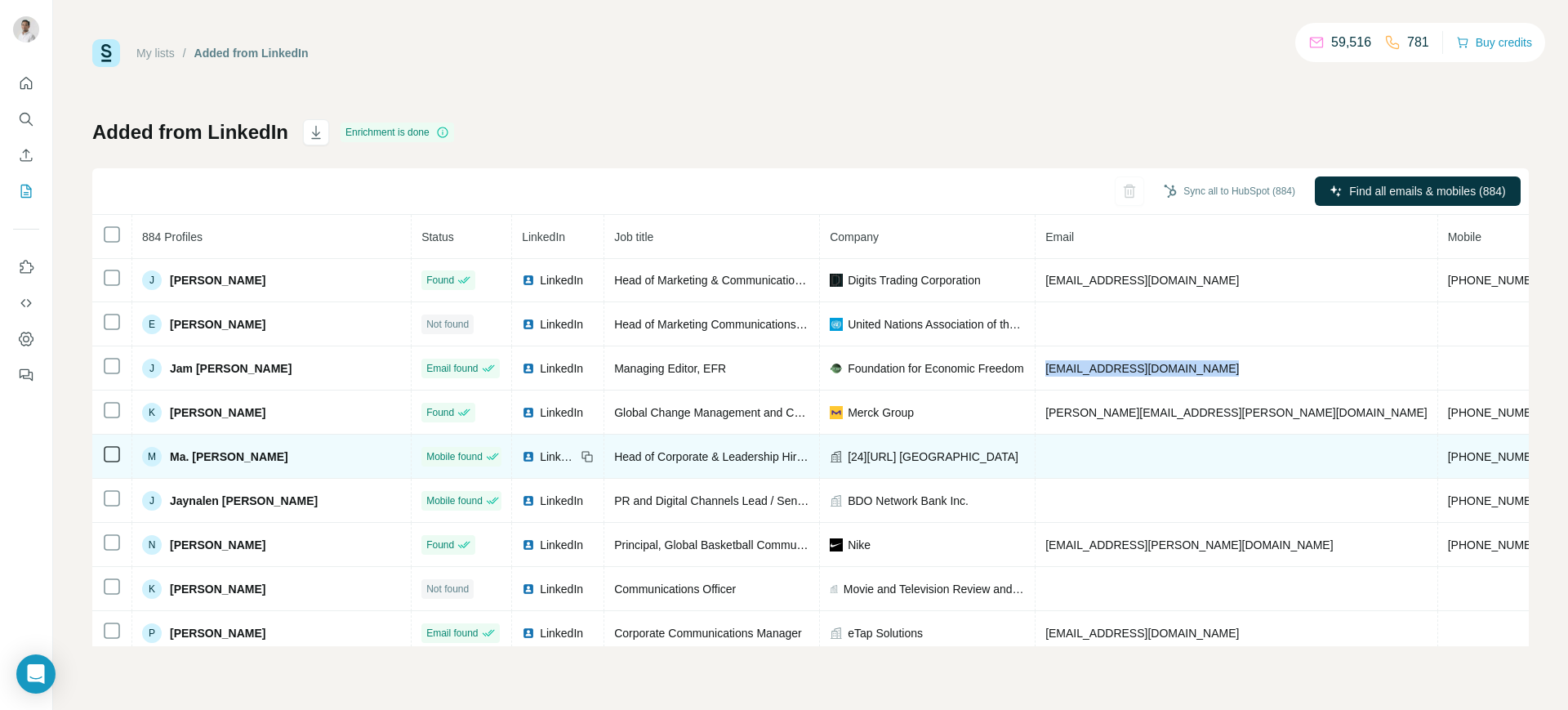
copy span "[EMAIL_ADDRESS][DOMAIN_NAME]"
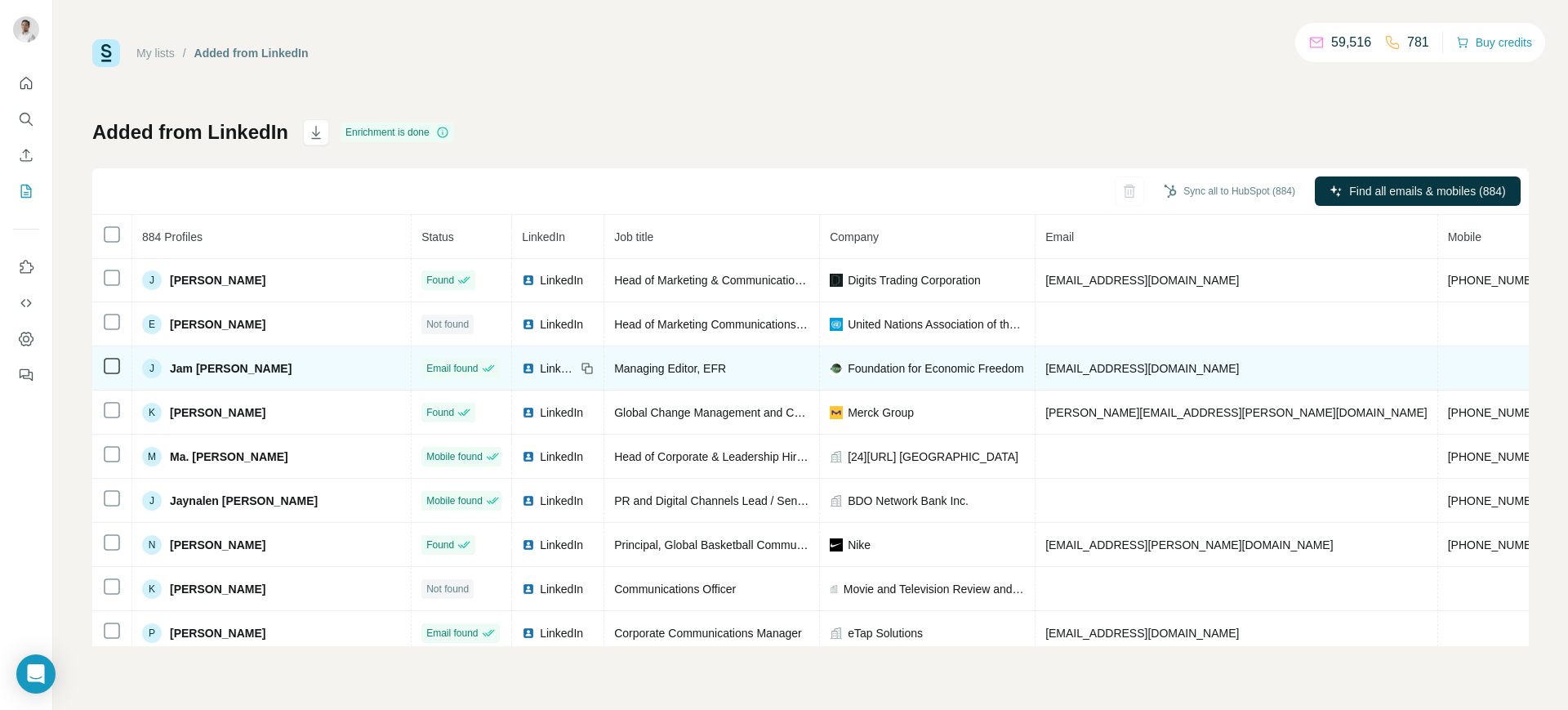
click at [594, 368] on icon at bounding box center [587, 369] width 13 height 13
click at [897, 372] on span "Foundation for Economic Freedom" at bounding box center [936, 369] width 177 height 17
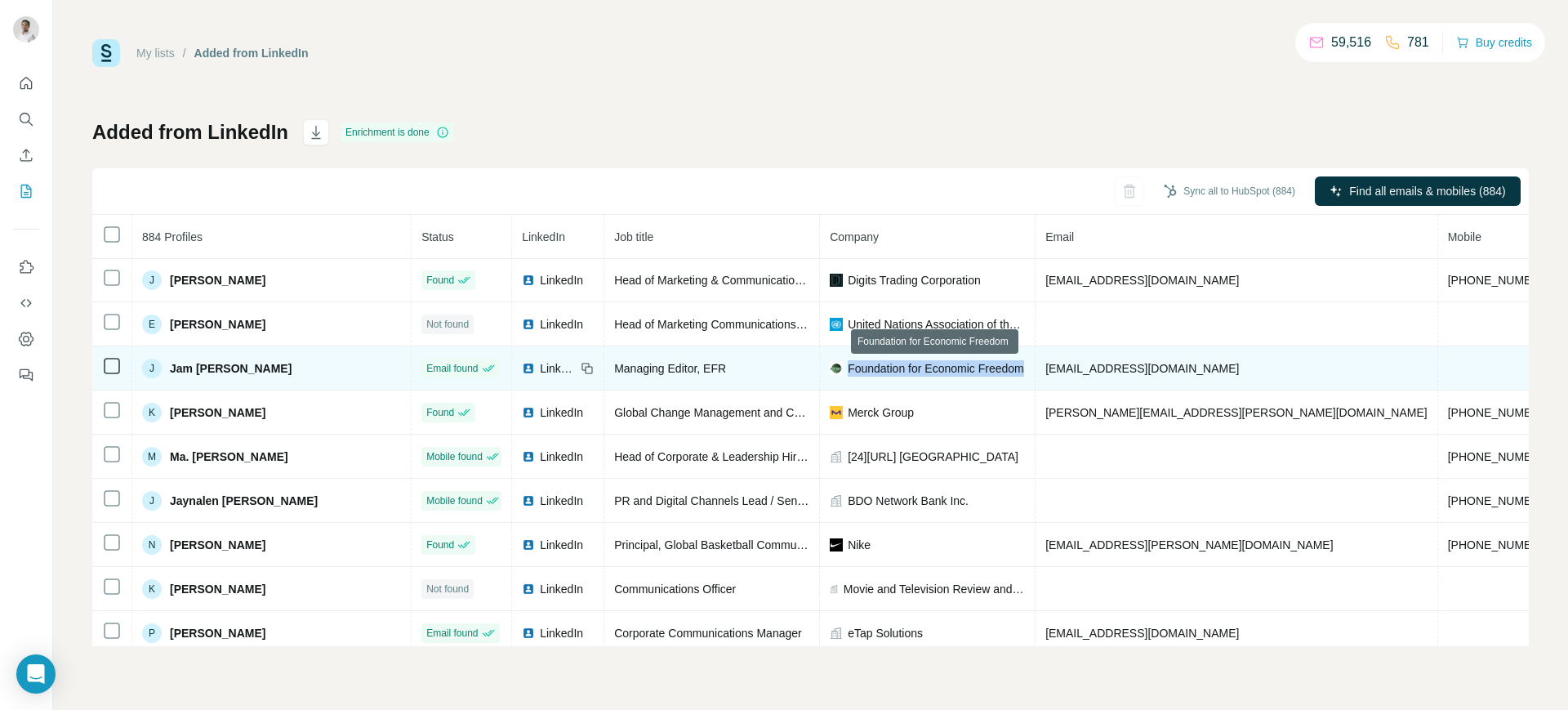
copy span "Foundation for Economic Freedom"
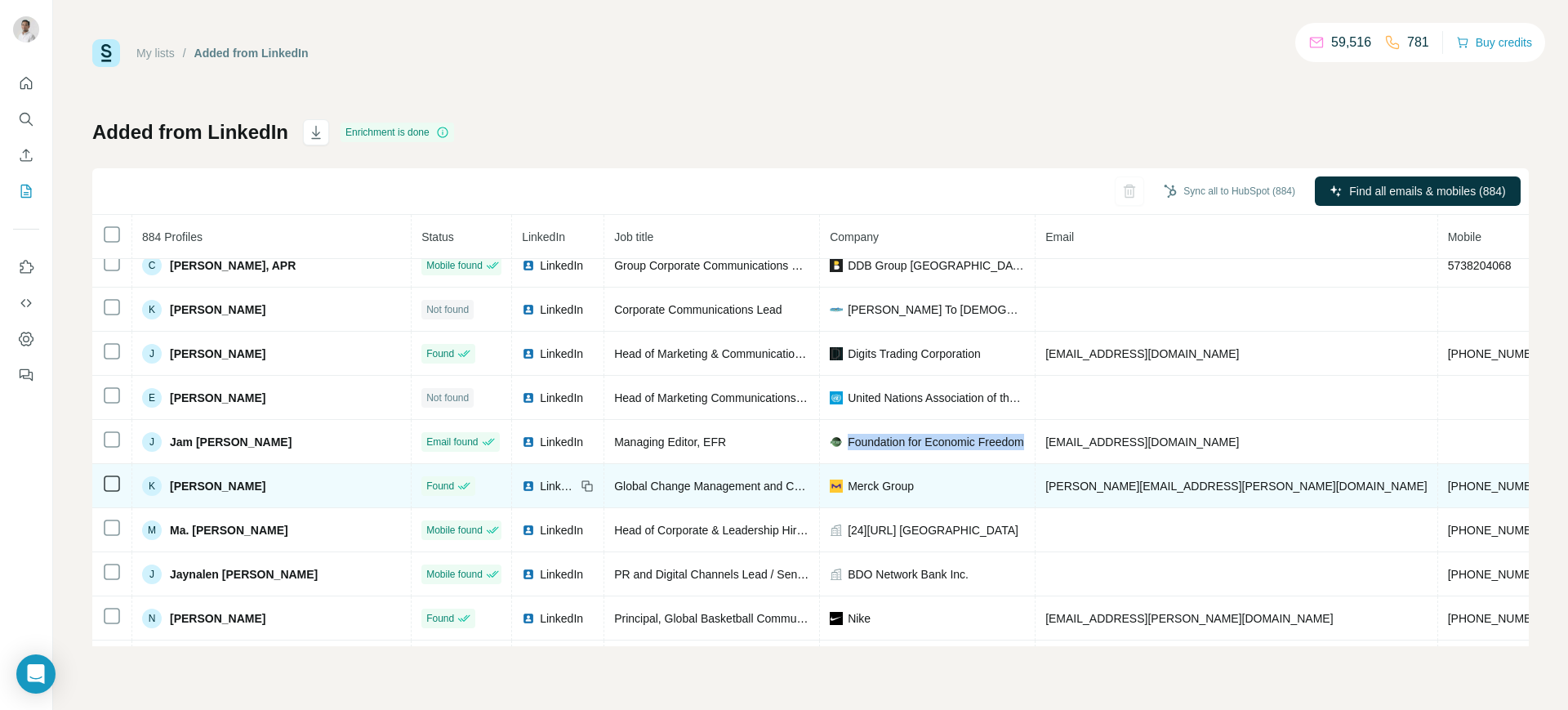
scroll to position [0, 0]
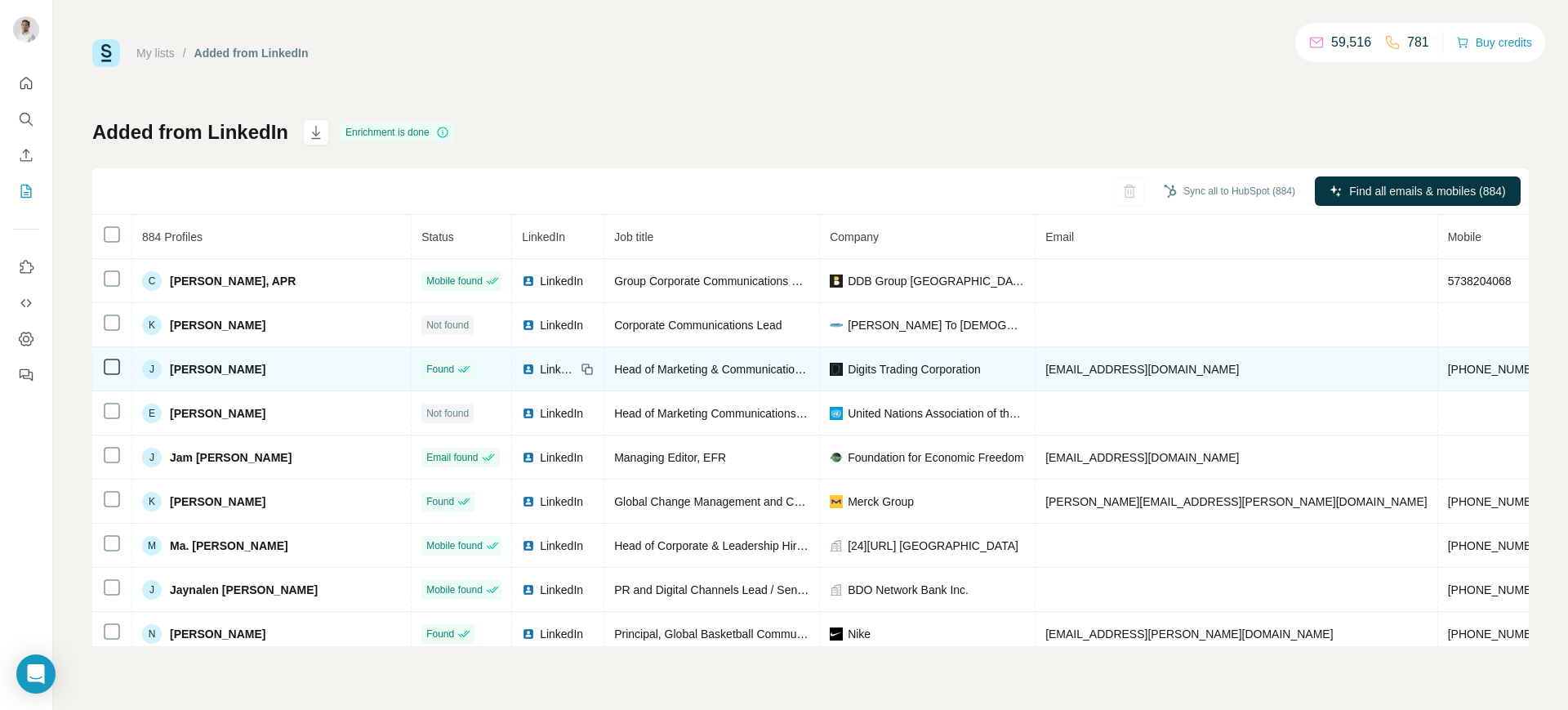
click at [1104, 369] on span "[EMAIL_ADDRESS][DOMAIN_NAME]" at bounding box center [1143, 369] width 193 height 13
copy span "[EMAIL_ADDRESS][DOMAIN_NAME]"
click at [594, 363] on icon at bounding box center [587, 369] width 13 height 13
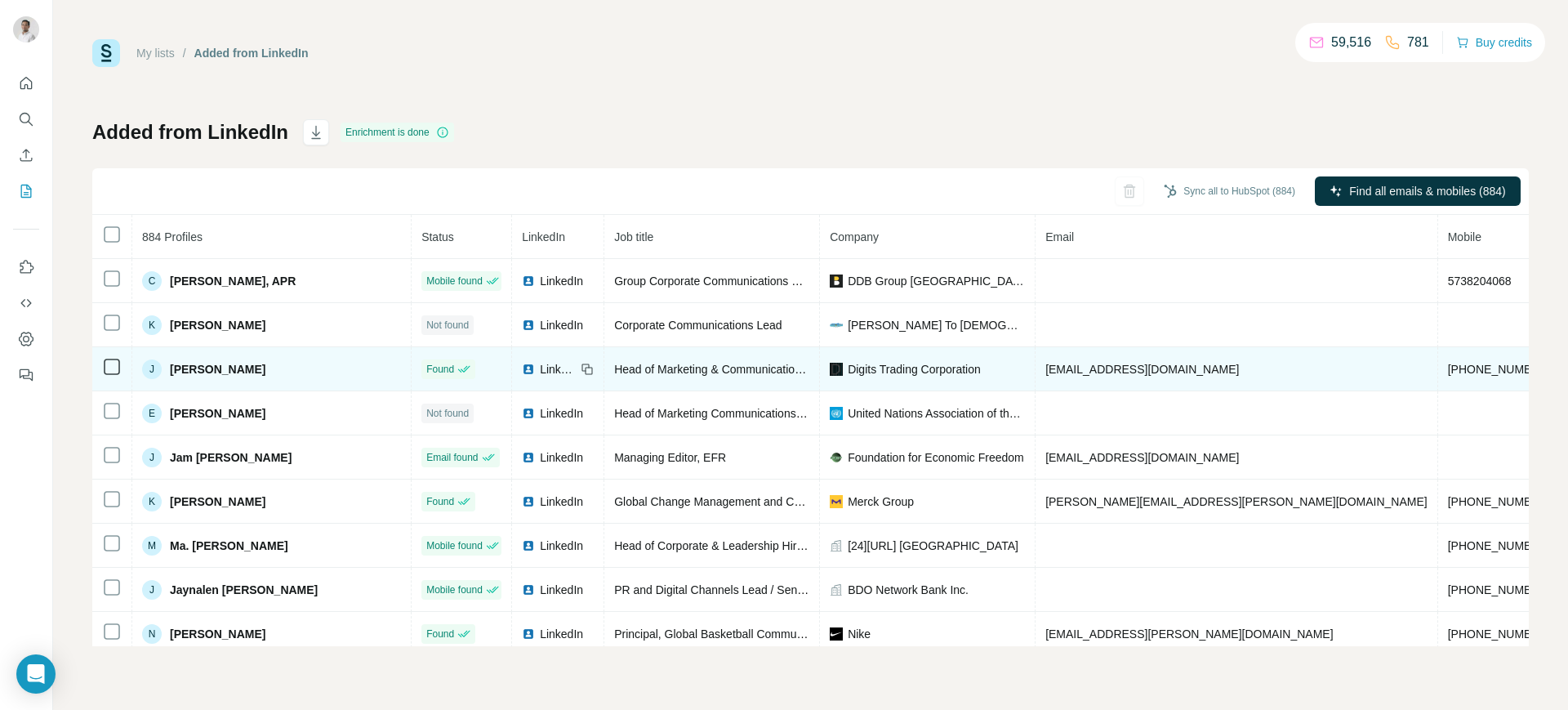
click at [919, 369] on span "Digits Trading Corporation" at bounding box center [914, 369] width 133 height 17
